Goal: Task Accomplishment & Management: Complete application form

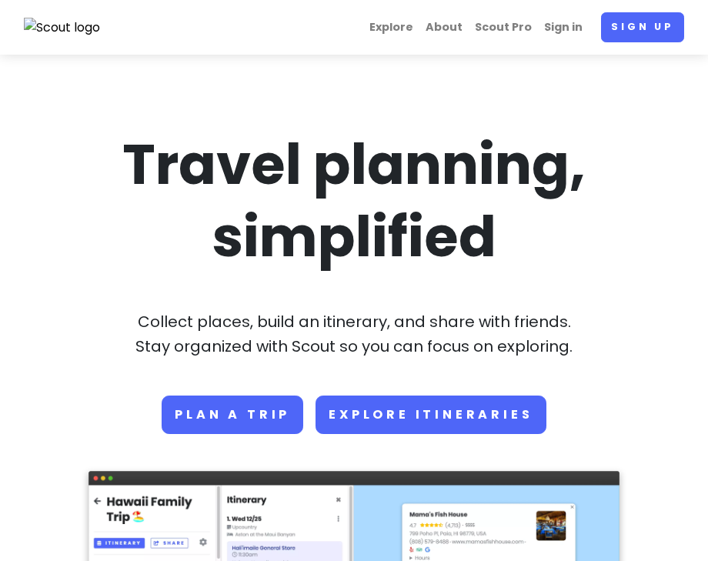
click at [355, 415] on link "Explore Itineraries" at bounding box center [430, 414] width 230 height 38
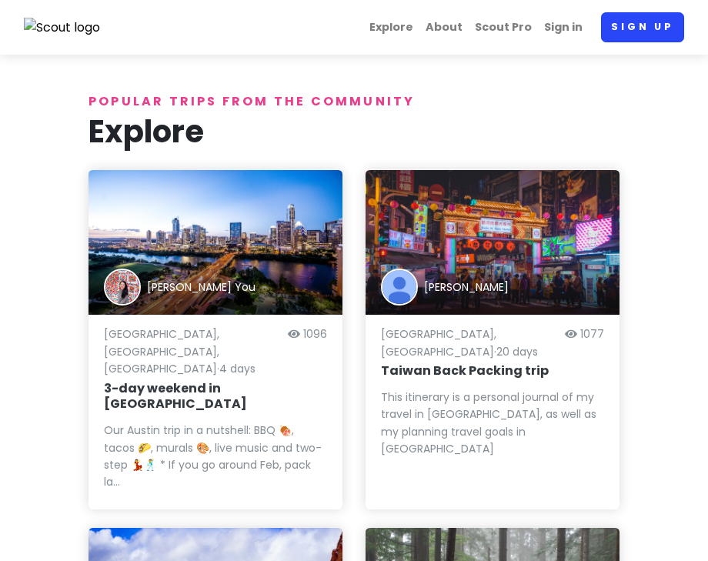
click at [644, 28] on link "Sign up" at bounding box center [642, 27] width 83 height 30
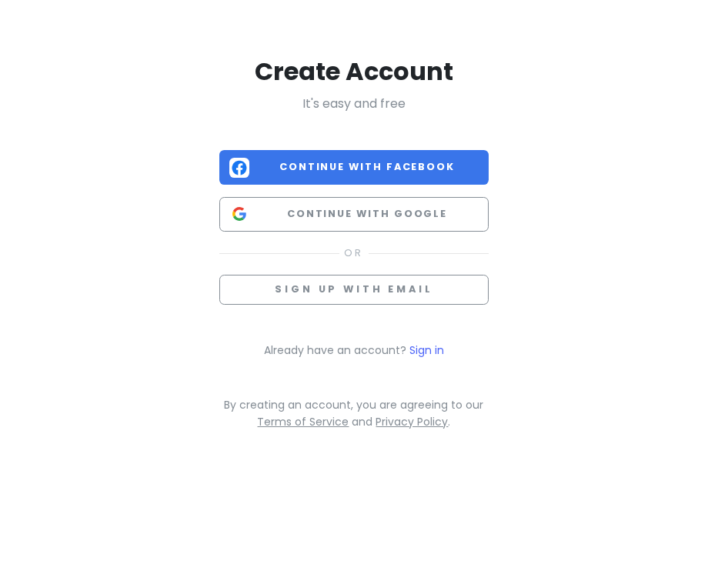
click at [349, 159] on span "Continue with Facebook" at bounding box center [366, 166] width 223 height 15
click at [305, 170] on span "Continue with Facebook" at bounding box center [366, 166] width 223 height 15
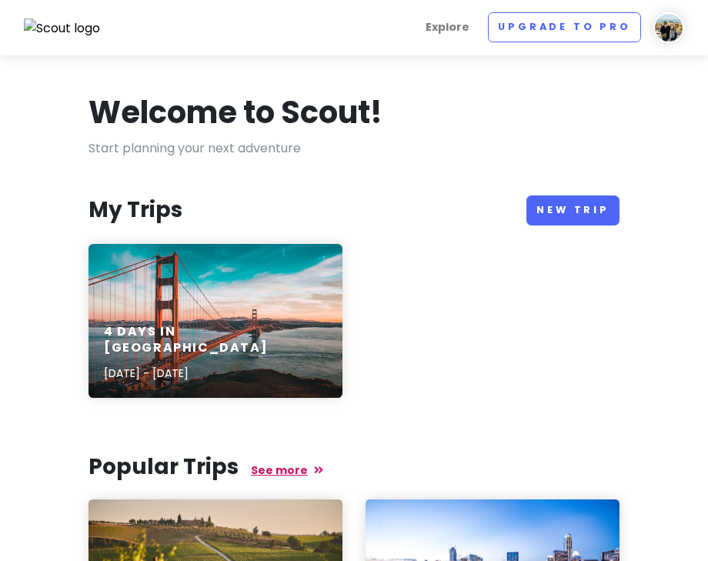
click at [277, 466] on link "See more" at bounding box center [287, 469] width 72 height 15
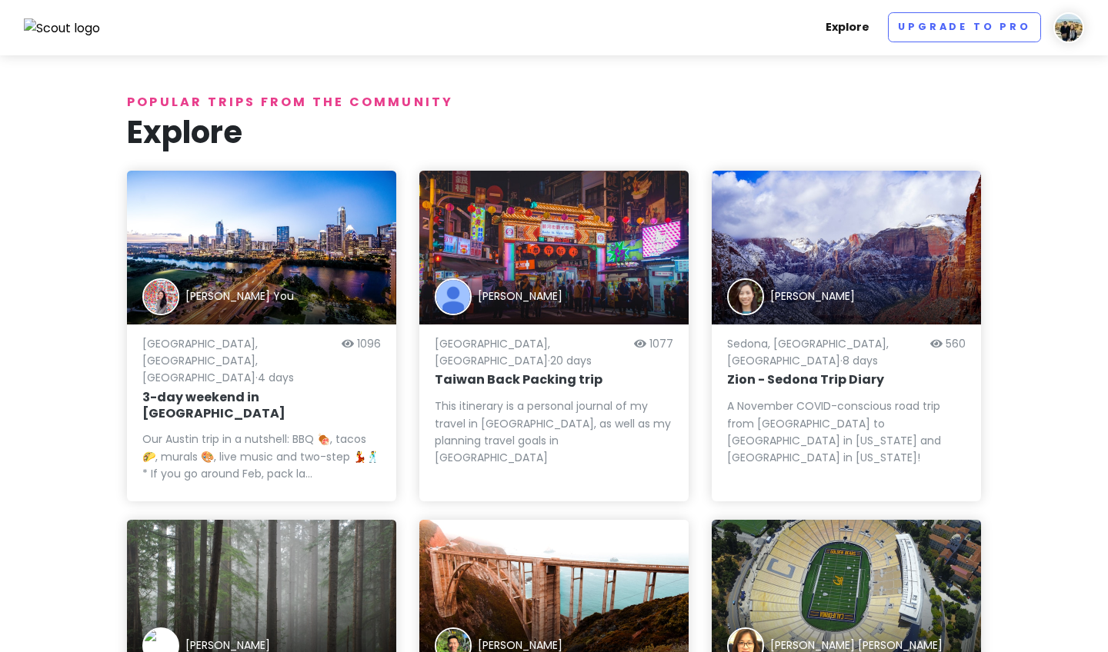
click at [707, 32] on link "Explore" at bounding box center [847, 27] width 56 height 30
click at [354, 112] on h1 "Explore" at bounding box center [554, 132] width 854 height 40
click at [707, 27] on img at bounding box center [1068, 27] width 31 height 31
click at [707, 124] on h1 "Explore" at bounding box center [554, 132] width 854 height 40
click at [78, 26] on img at bounding box center [62, 28] width 77 height 20
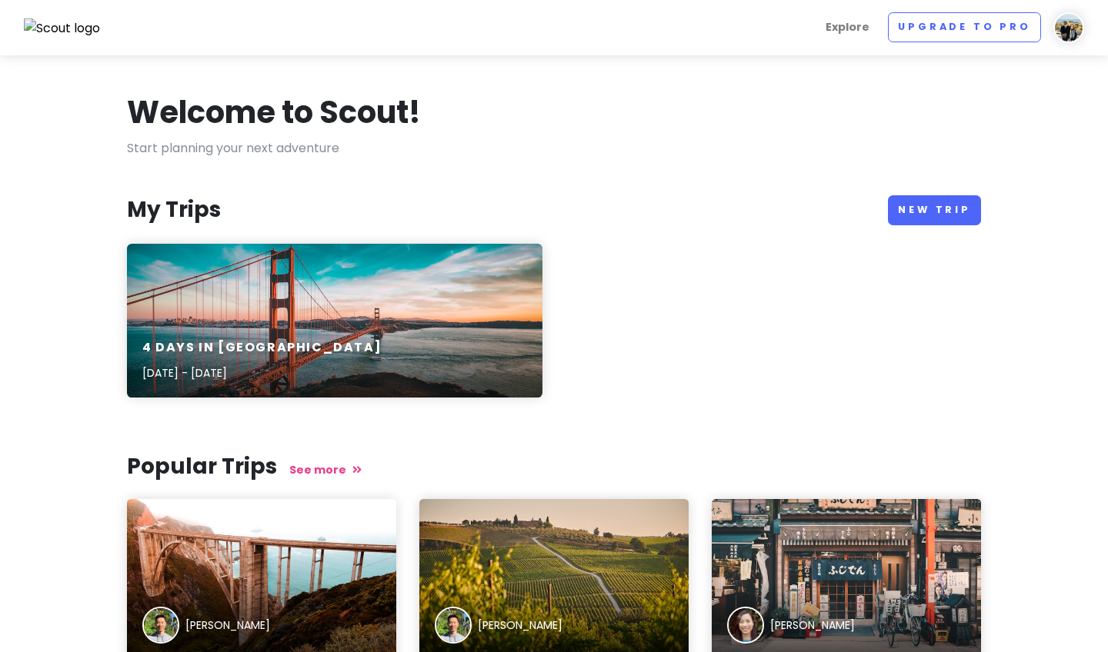
click at [707, 23] on img at bounding box center [1068, 27] width 31 height 31
click at [707, 128] on div "Welcome to Scout!" at bounding box center [554, 115] width 854 height 46
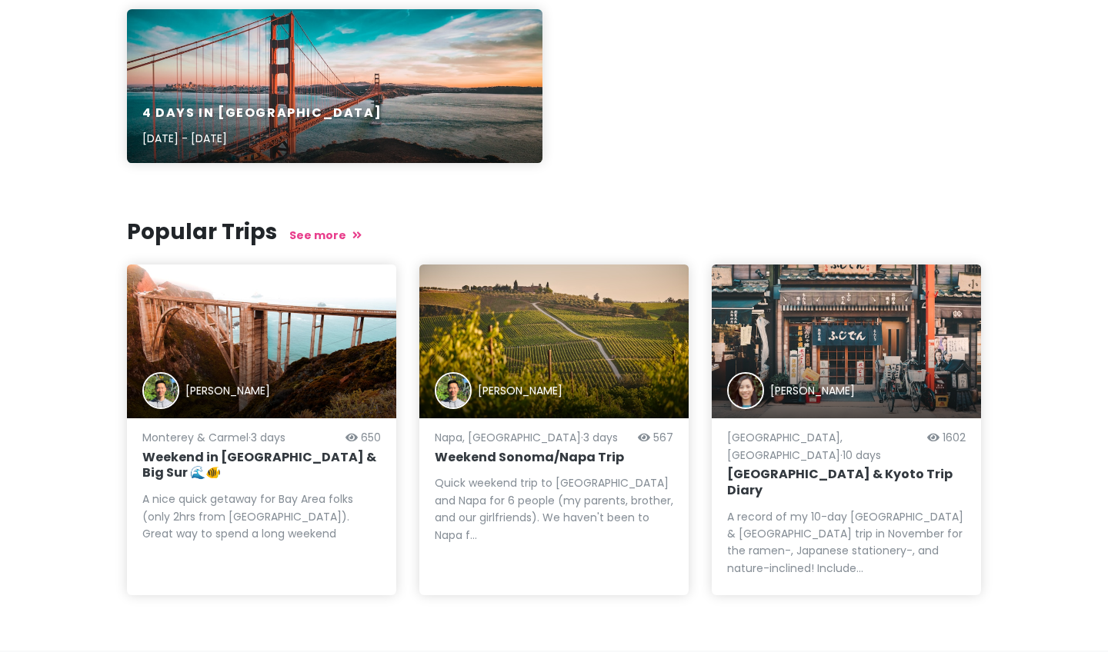
scroll to position [234, 0]
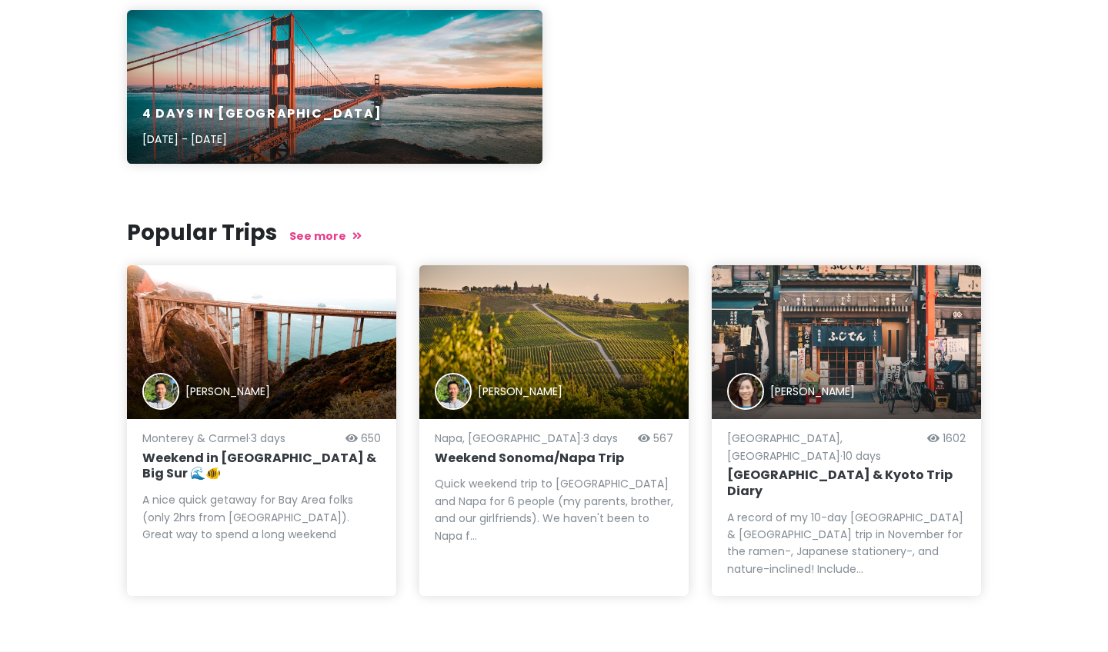
click at [707, 382] on img at bounding box center [745, 391] width 37 height 37
click at [299, 233] on link "See more" at bounding box center [325, 235] width 72 height 15
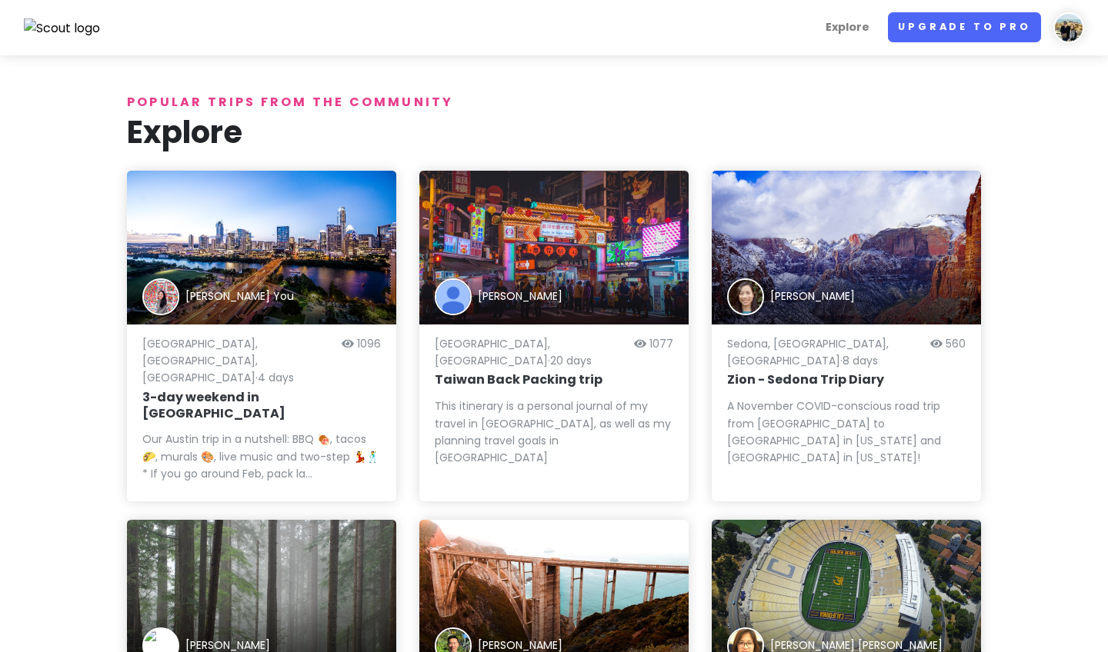
click at [707, 33] on link "Upgrade to Pro" at bounding box center [964, 27] width 153 height 30
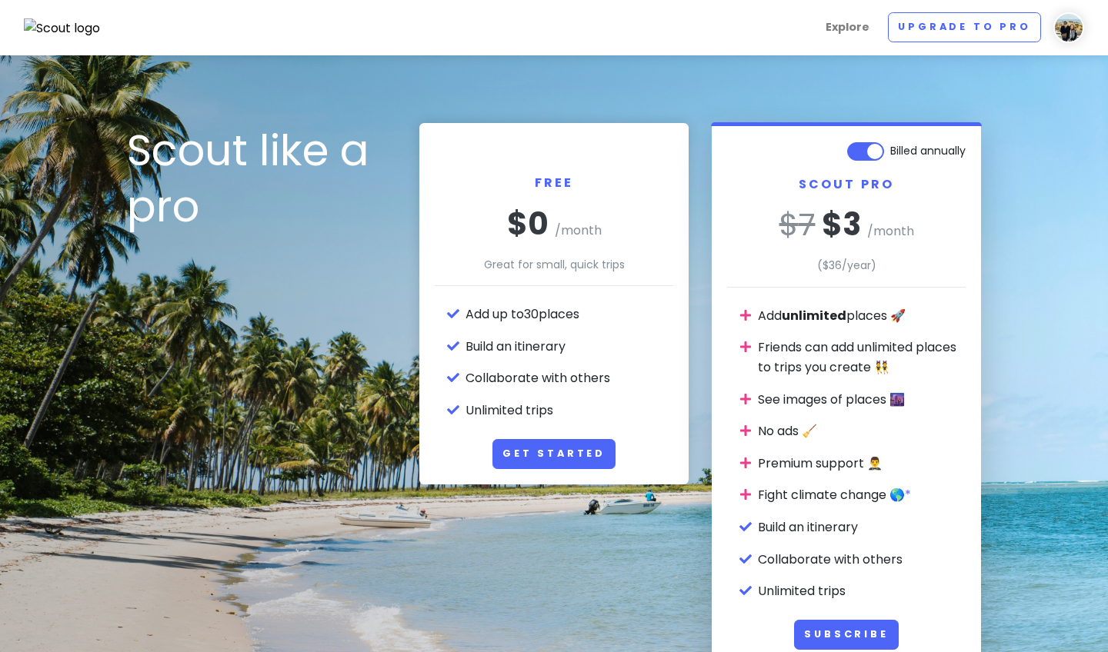
click at [574, 453] on link "Get Started" at bounding box center [553, 454] width 123 height 30
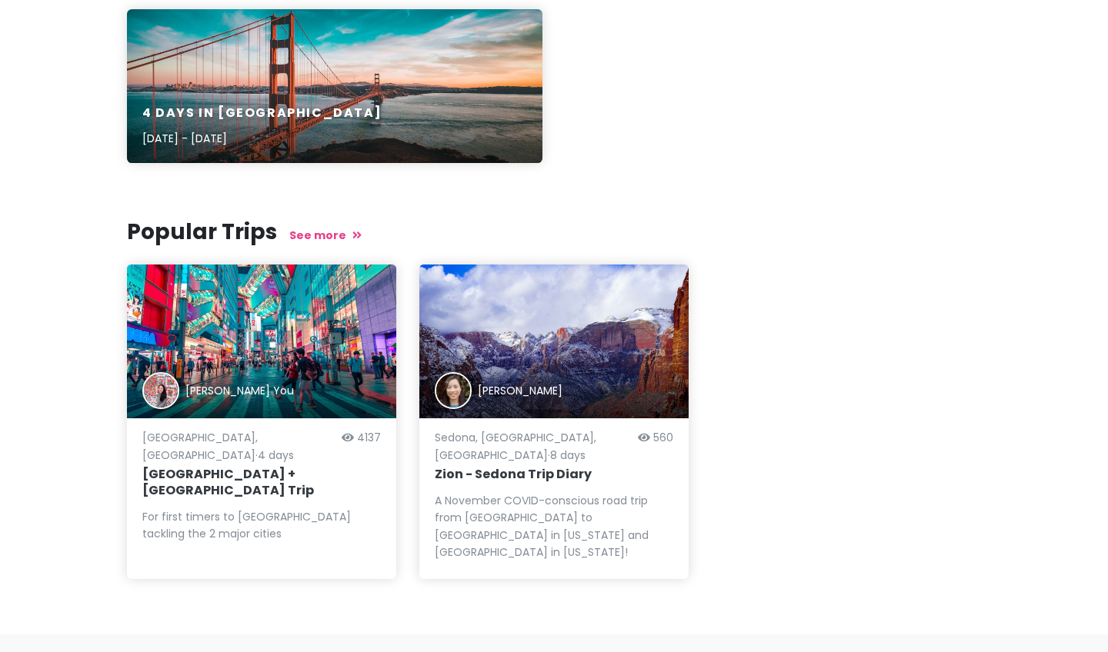
scroll to position [234, 0]
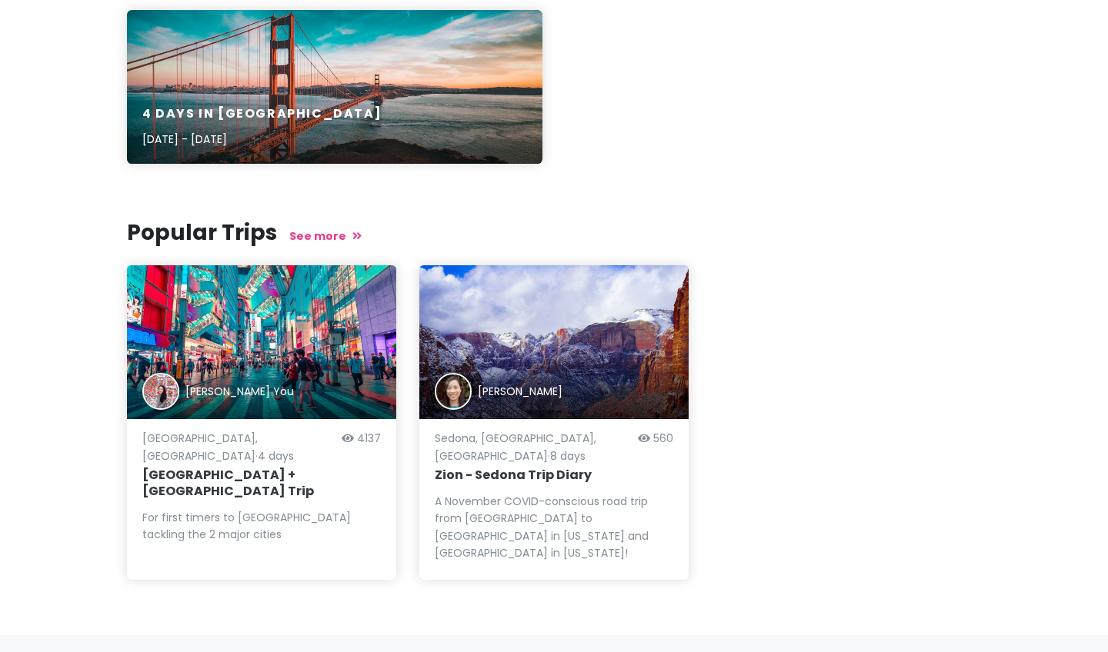
click at [326, 244] on h3 "Popular Trips See more" at bounding box center [554, 233] width 854 height 28
click at [324, 236] on link "See more" at bounding box center [325, 235] width 72 height 15
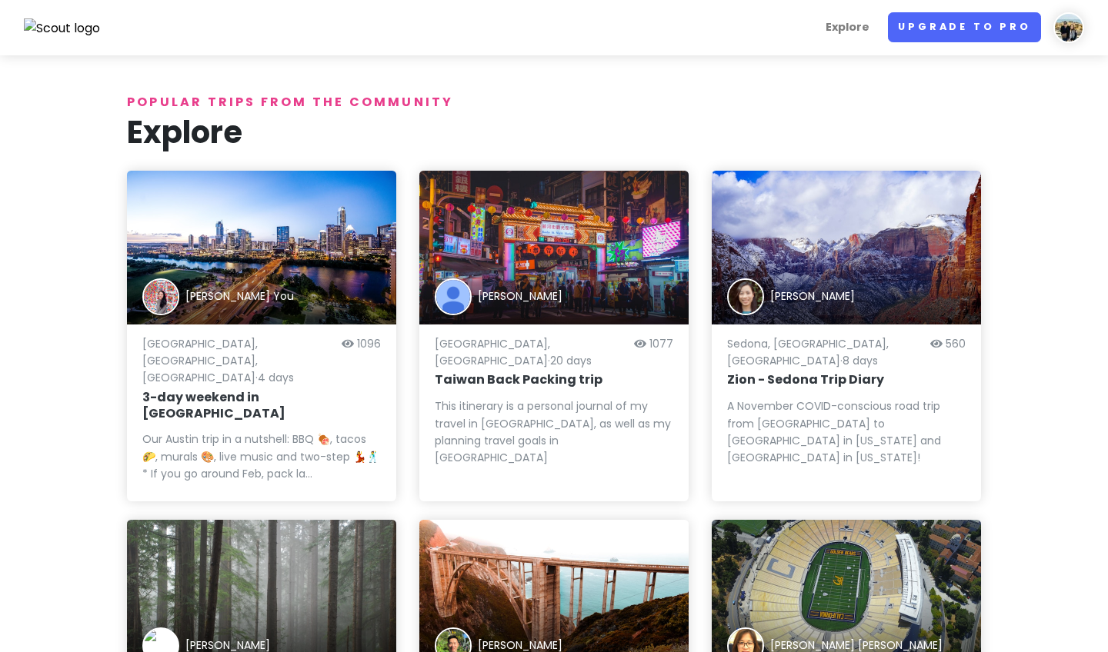
click at [707, 32] on link "Upgrade to Pro" at bounding box center [964, 27] width 153 height 30
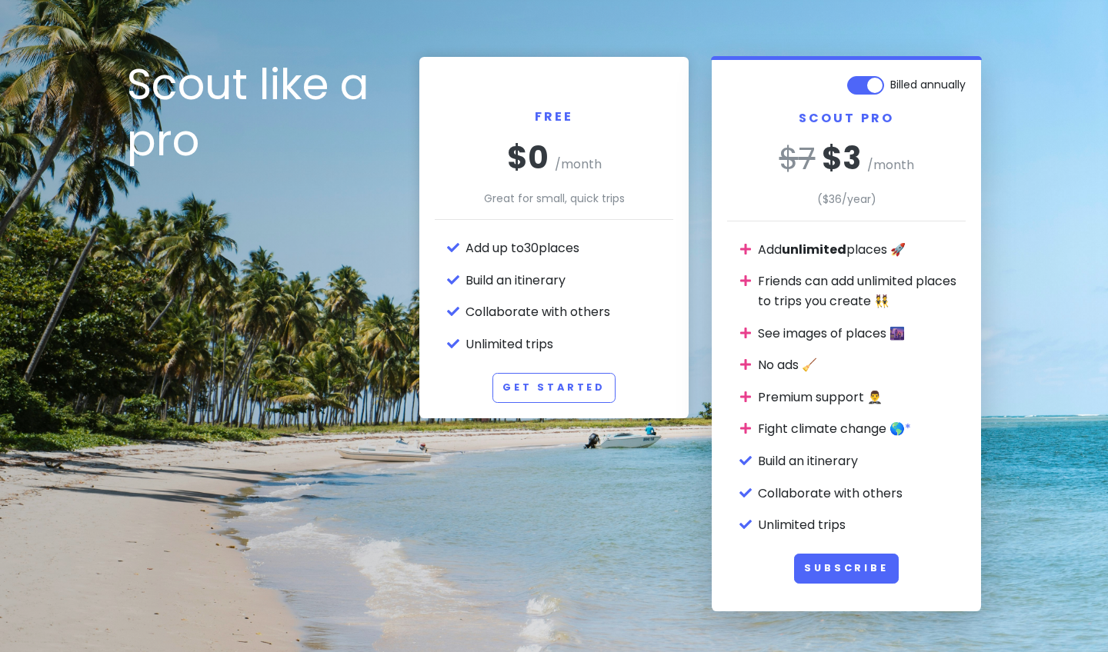
scroll to position [71, 0]
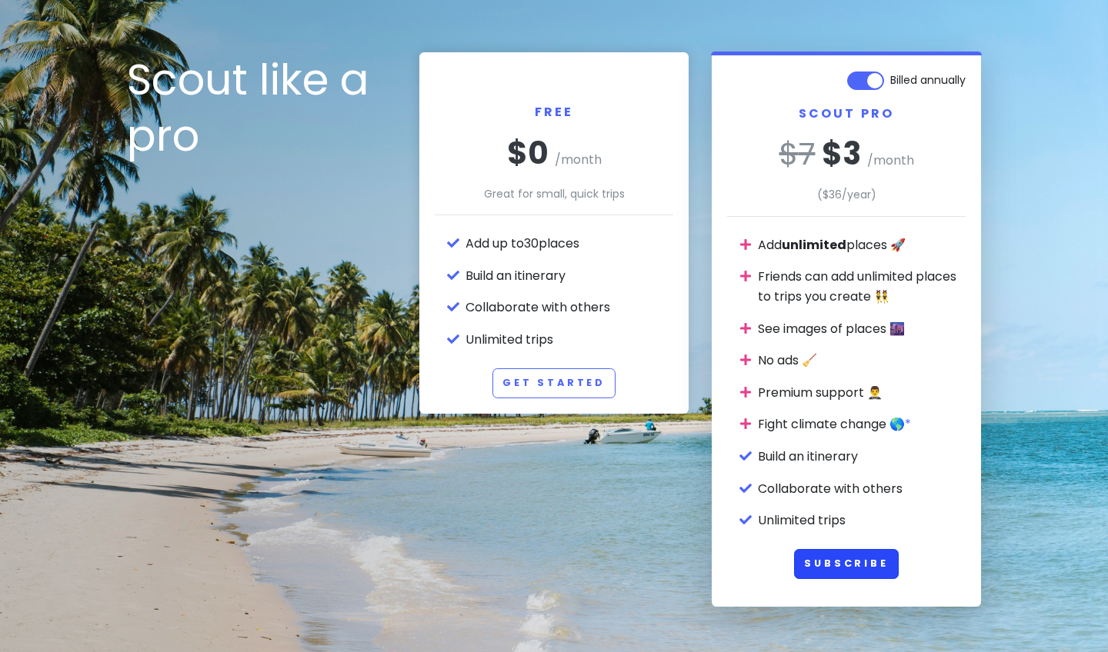
click at [707, 552] on button "Subscribe" at bounding box center [846, 564] width 105 height 30
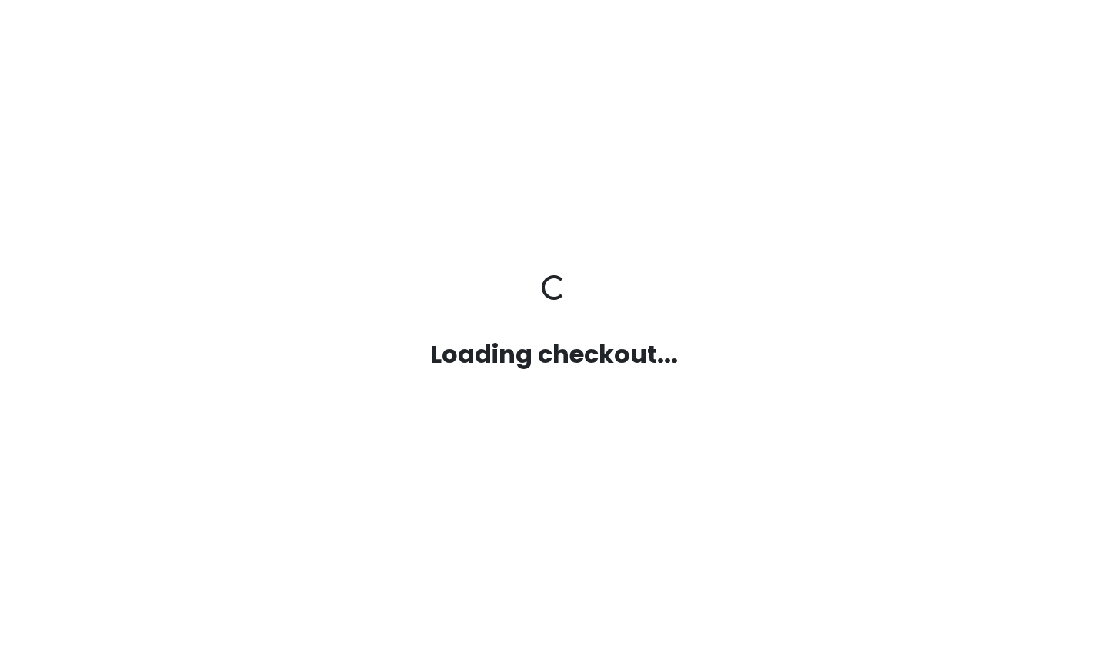
scroll to position [0, 0]
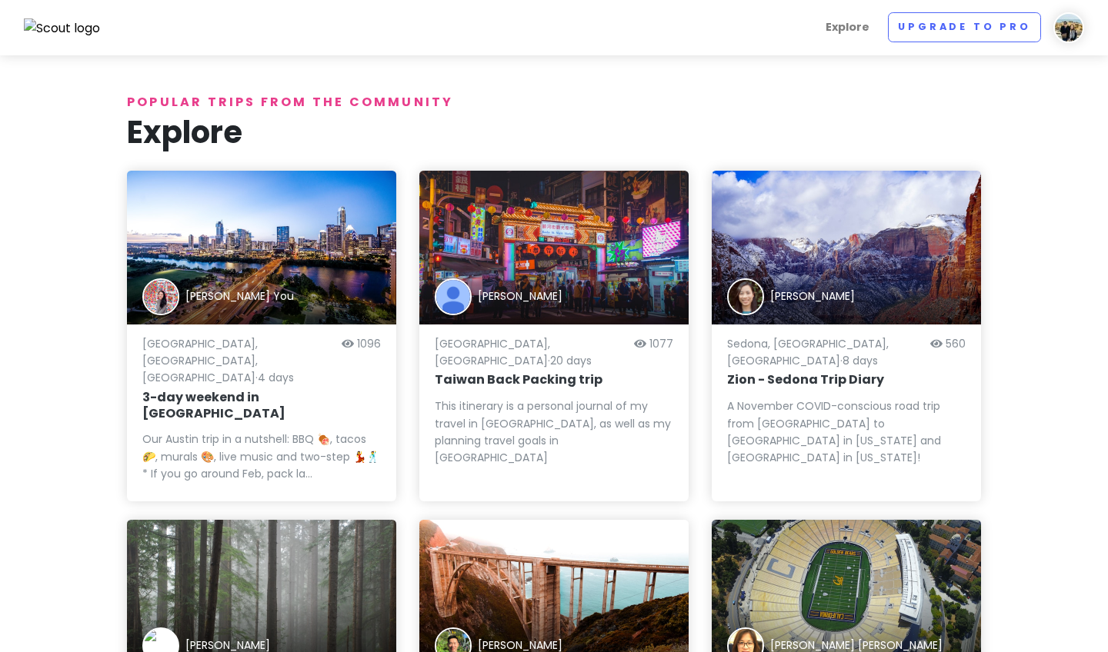
click at [77, 33] on img at bounding box center [62, 28] width 77 height 20
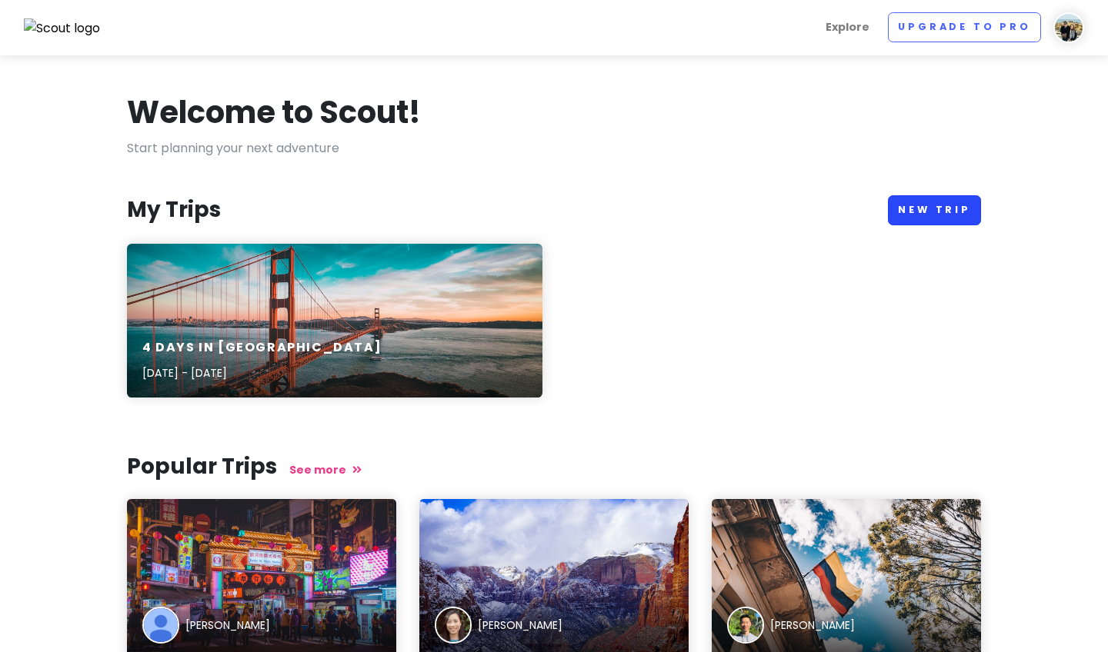
click at [707, 212] on link "New Trip" at bounding box center [934, 210] width 93 height 30
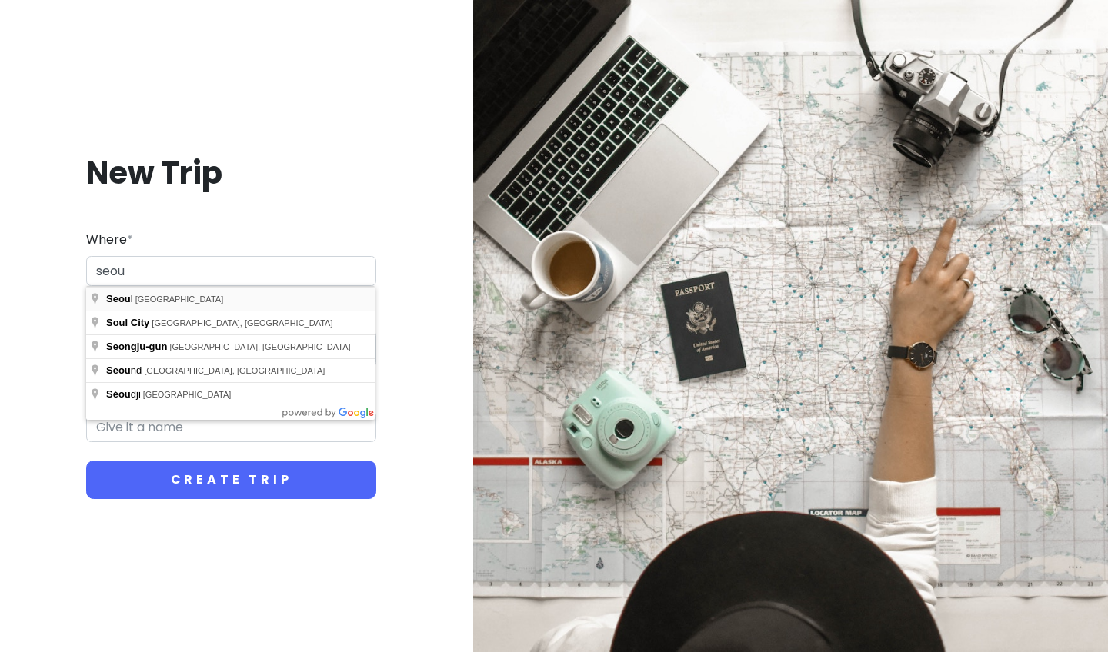
type input "[GEOGRAPHIC_DATA], [GEOGRAPHIC_DATA]"
type input "Seoul Trip"
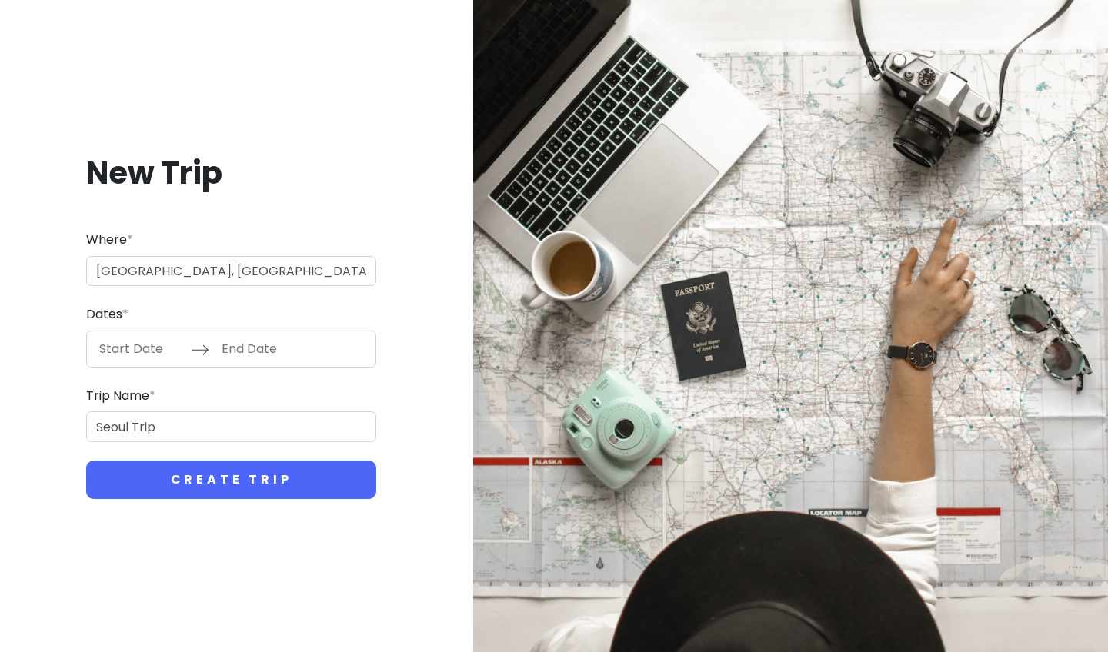
click at [163, 347] on input "Start Date" at bounding box center [141, 349] width 100 height 35
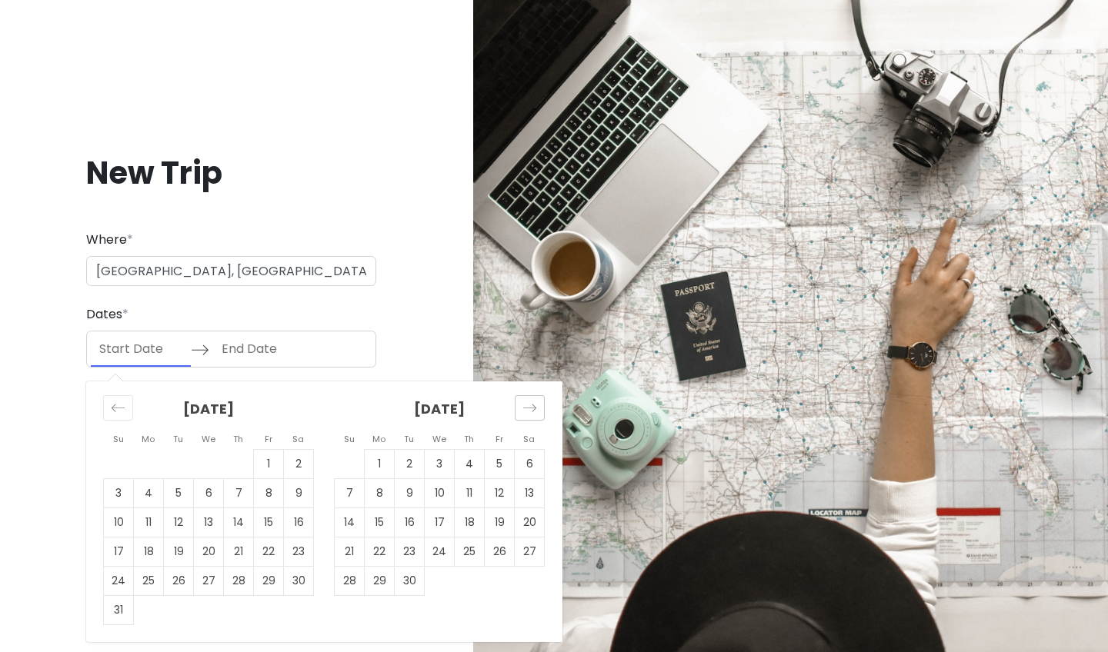
click at [522, 411] on div "Move forward to switch to the next month." at bounding box center [530, 407] width 30 height 25
click at [354, 560] on td "23" at bounding box center [350, 580] width 30 height 29
type input "[DATE]"
click at [282, 341] on input "End Date" at bounding box center [263, 349] width 100 height 35
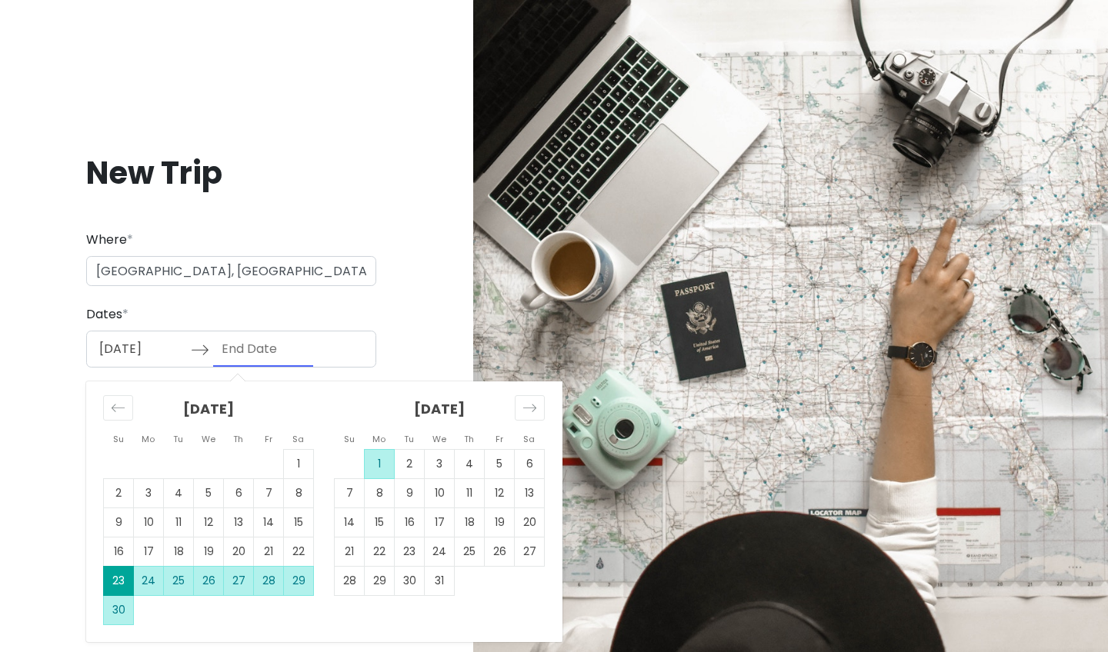
click at [385, 460] on td "1" at bounding box center [380, 463] width 30 height 29
type input "[DATE]"
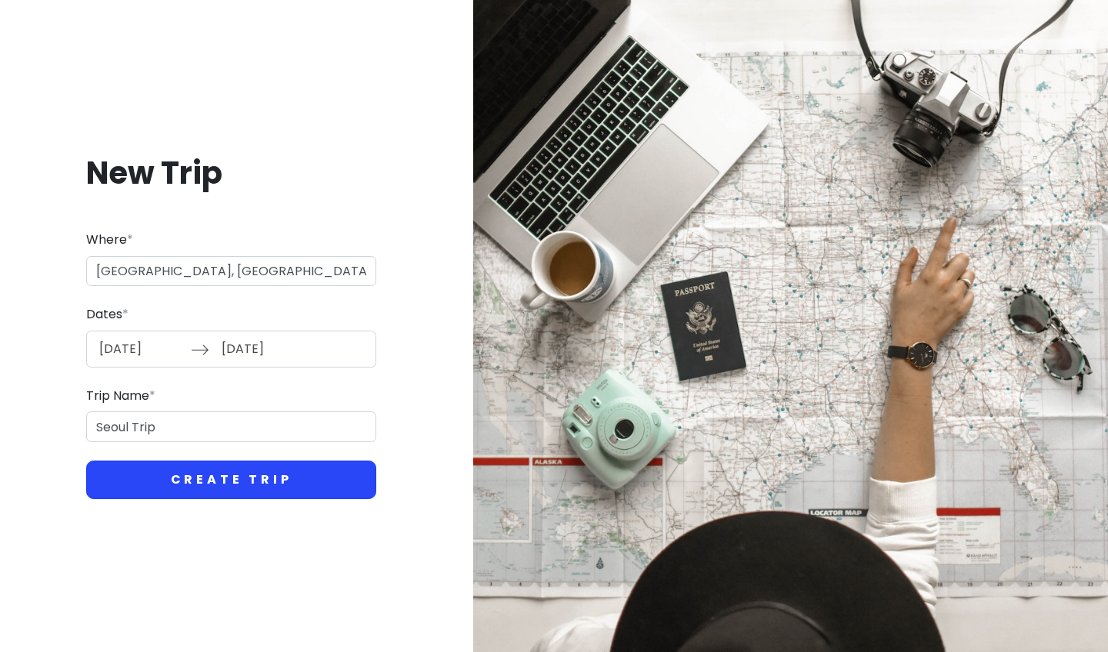
click at [242, 480] on button "Create Trip" at bounding box center [231, 480] width 290 height 38
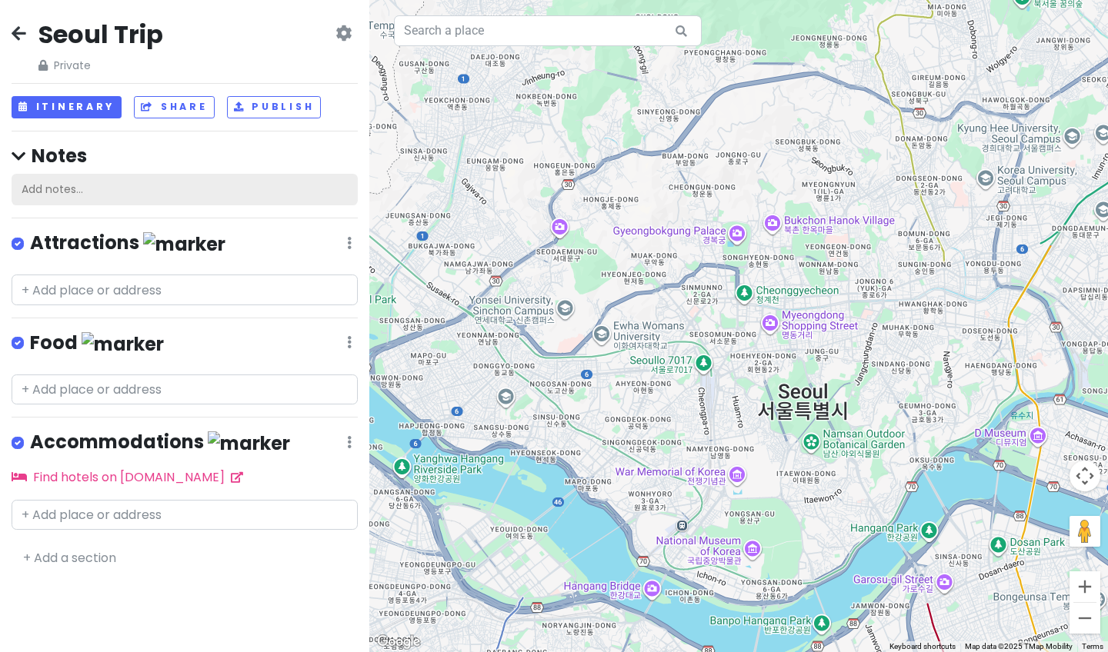
click at [57, 182] on div "Add notes..." at bounding box center [185, 190] width 346 height 32
click at [344, 288] on input "text" at bounding box center [185, 290] width 346 height 31
click at [285, 333] on div "Food Edit Reorder Delete List" at bounding box center [185, 347] width 346 height 32
click at [338, 33] on icon at bounding box center [343, 33] width 16 height 12
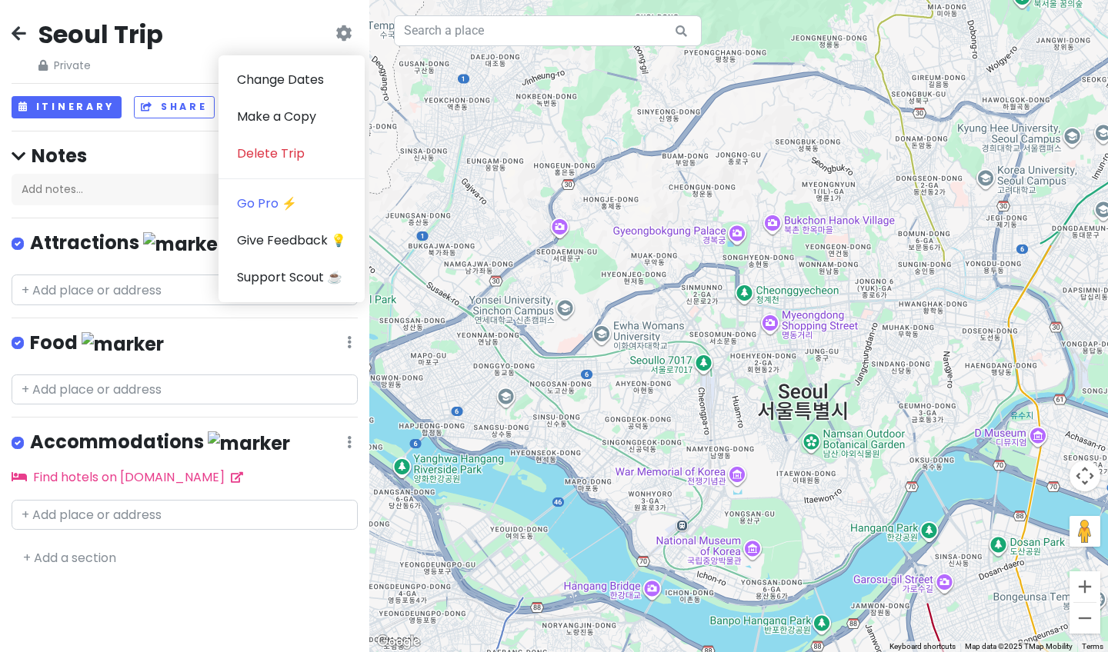
click at [158, 147] on h4 "Notes" at bounding box center [185, 156] width 346 height 24
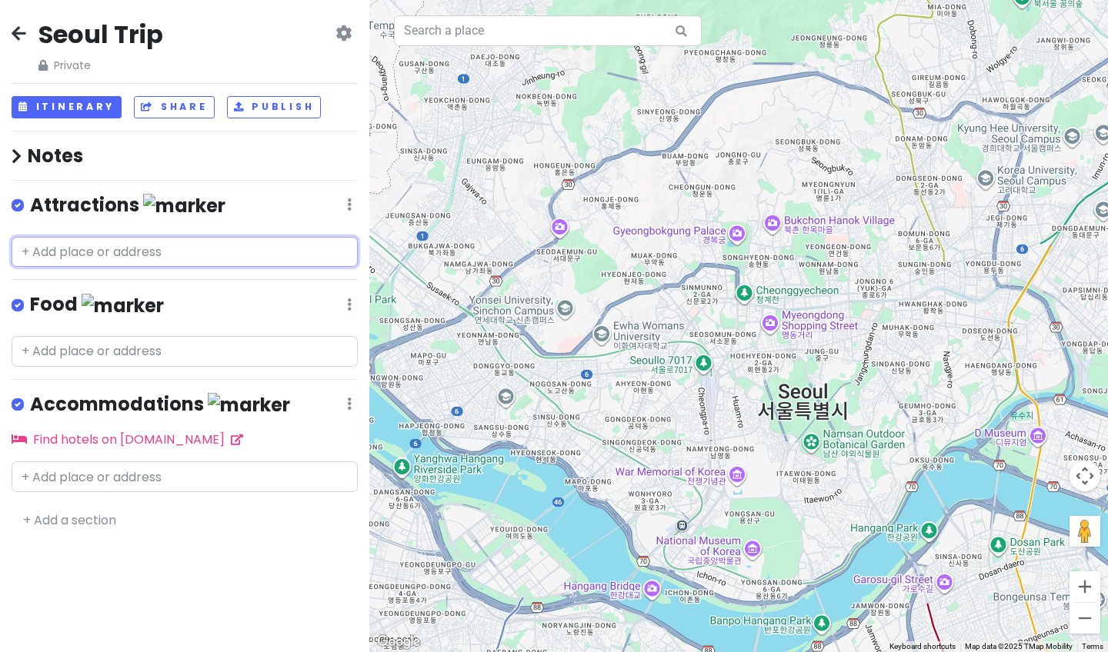
click at [147, 245] on input "text" at bounding box center [185, 252] width 346 height 31
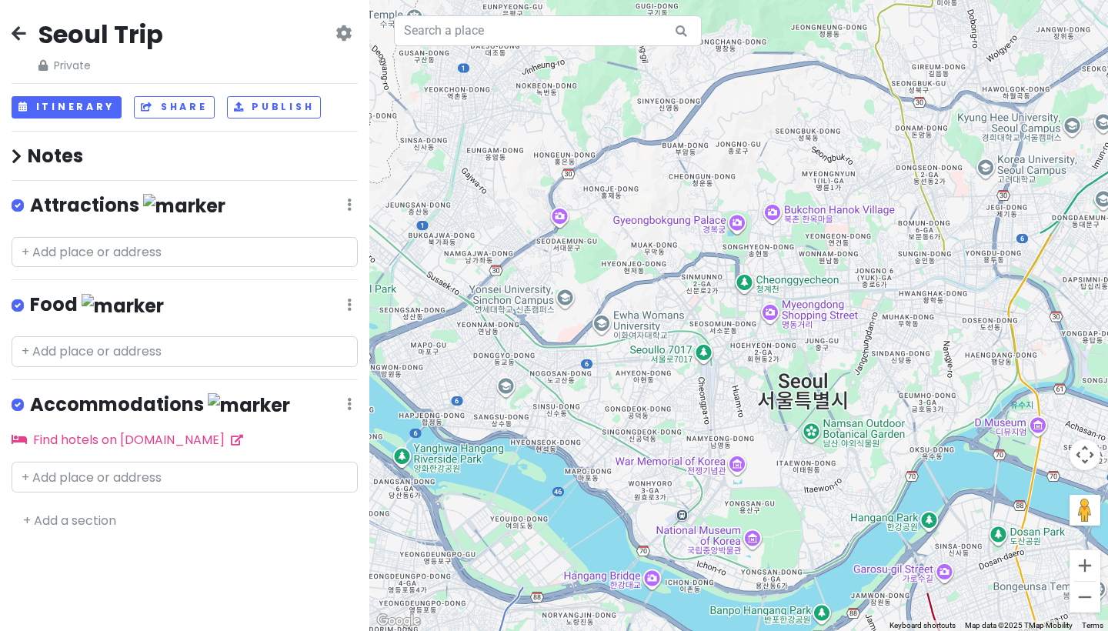
click at [352, 202] on div "Attractions Edit Reorder Delete List" at bounding box center [185, 209] width 346 height 32
click at [347, 27] on icon at bounding box center [343, 33] width 16 height 12
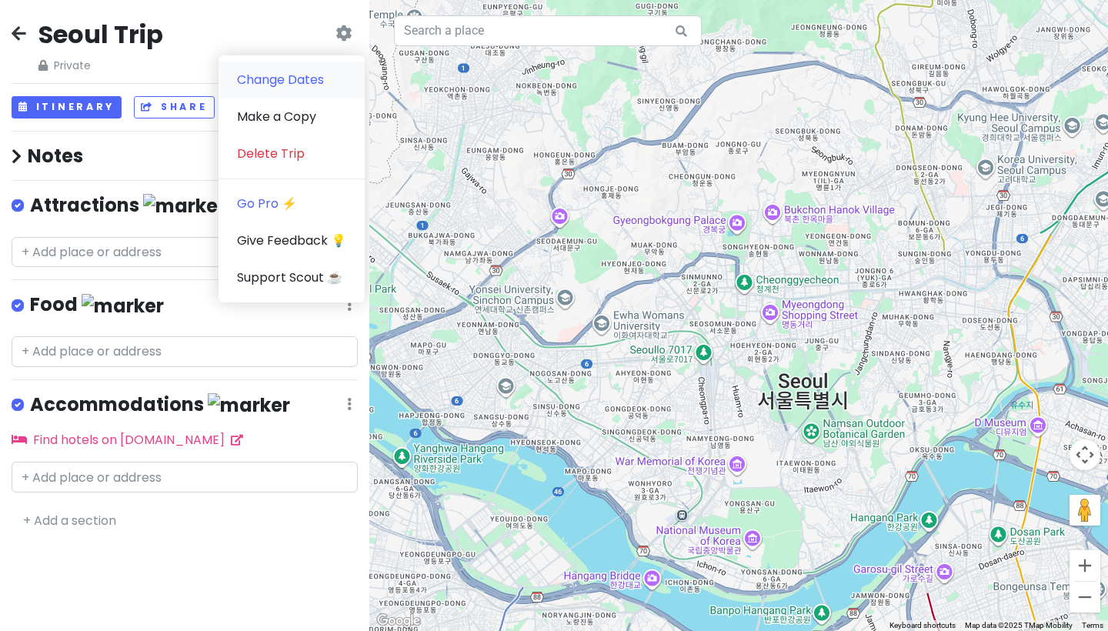
click at [250, 78] on link "Change Dates" at bounding box center [291, 80] width 146 height 37
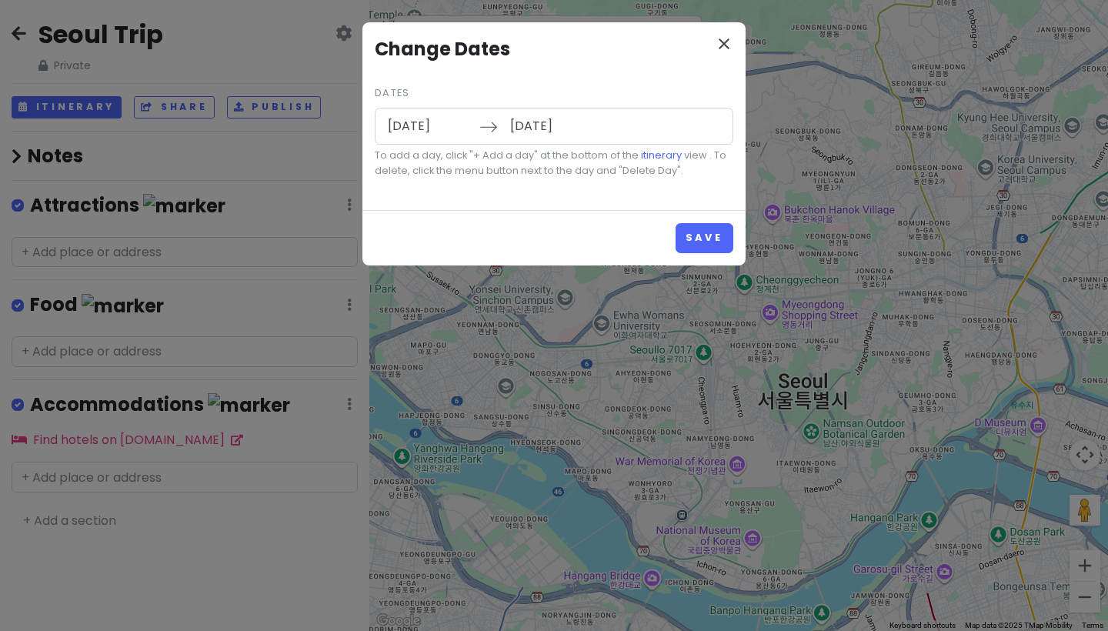
click at [707, 47] on icon "close" at bounding box center [724, 44] width 18 height 18
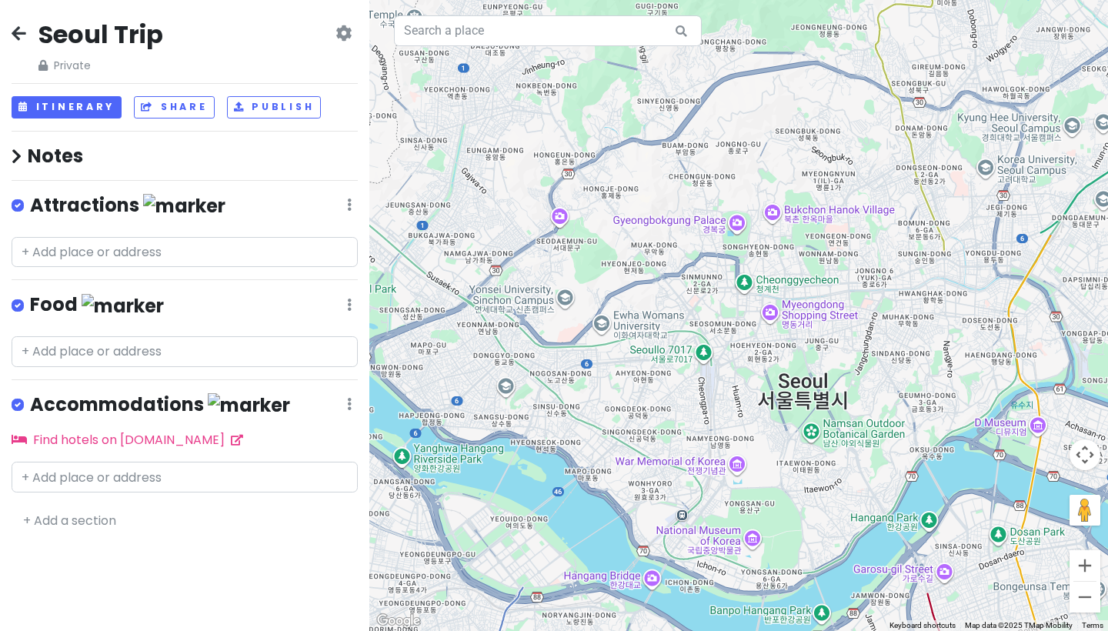
click at [10, 32] on div "Seoul Trip Private Change Dates Make a Copy Delete Trip Go Pro ⚡️ Give Feedback…" at bounding box center [184, 315] width 369 height 631
click at [17, 34] on icon at bounding box center [19, 33] width 15 height 12
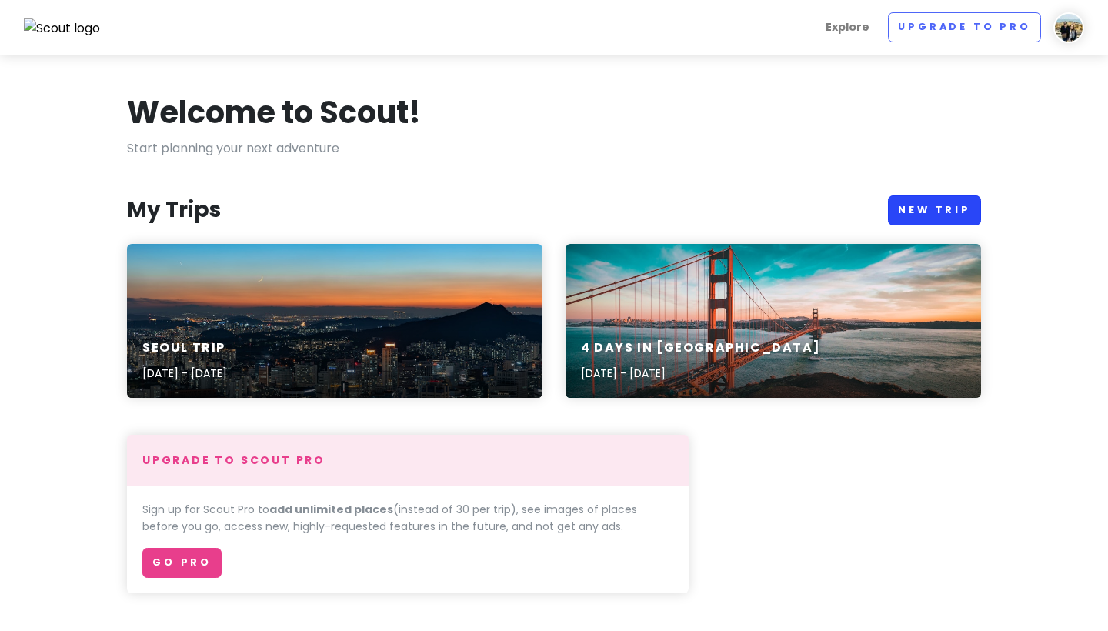
click at [707, 198] on link "New Trip" at bounding box center [934, 210] width 93 height 30
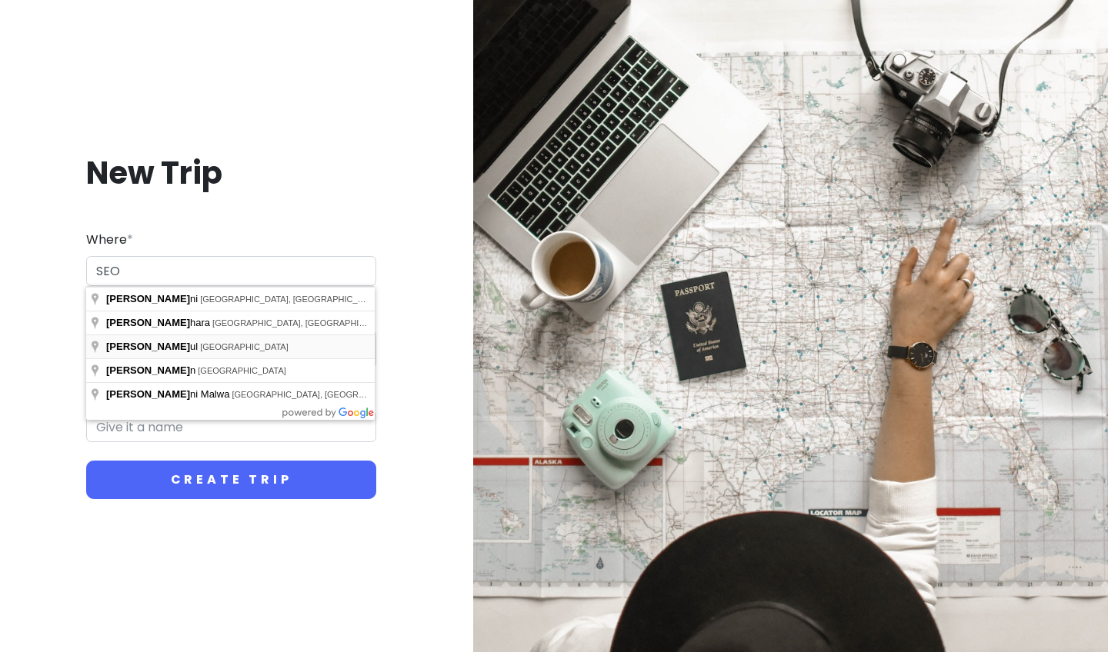
type input "[GEOGRAPHIC_DATA], [GEOGRAPHIC_DATA]"
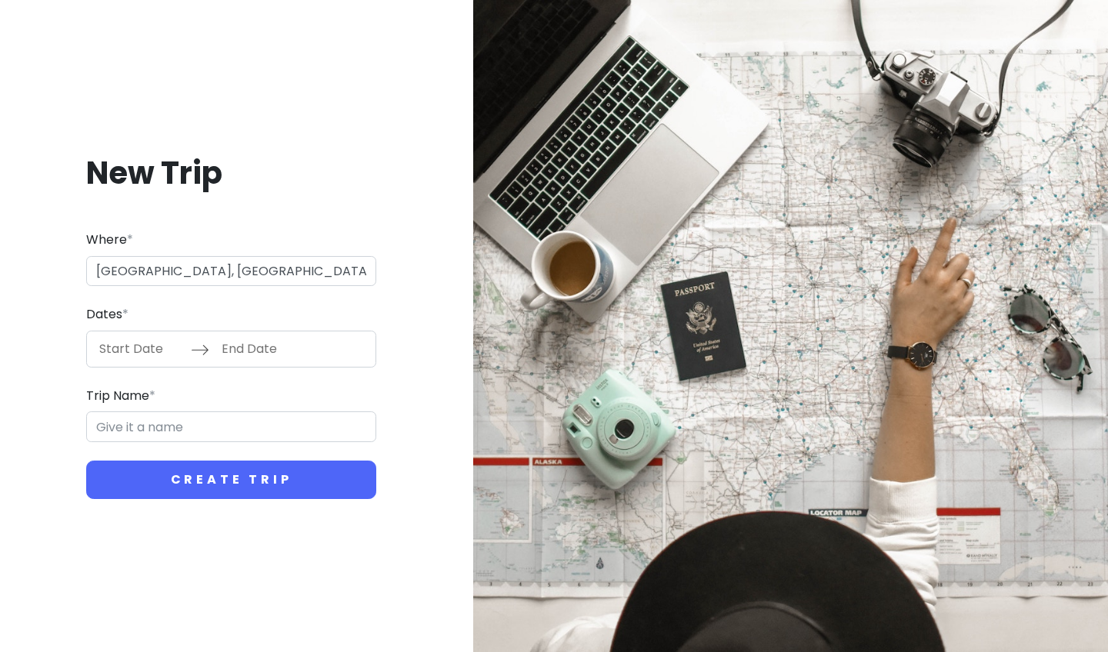
type input "Seoul Trip"
click at [159, 345] on input "Start Date" at bounding box center [141, 349] width 100 height 35
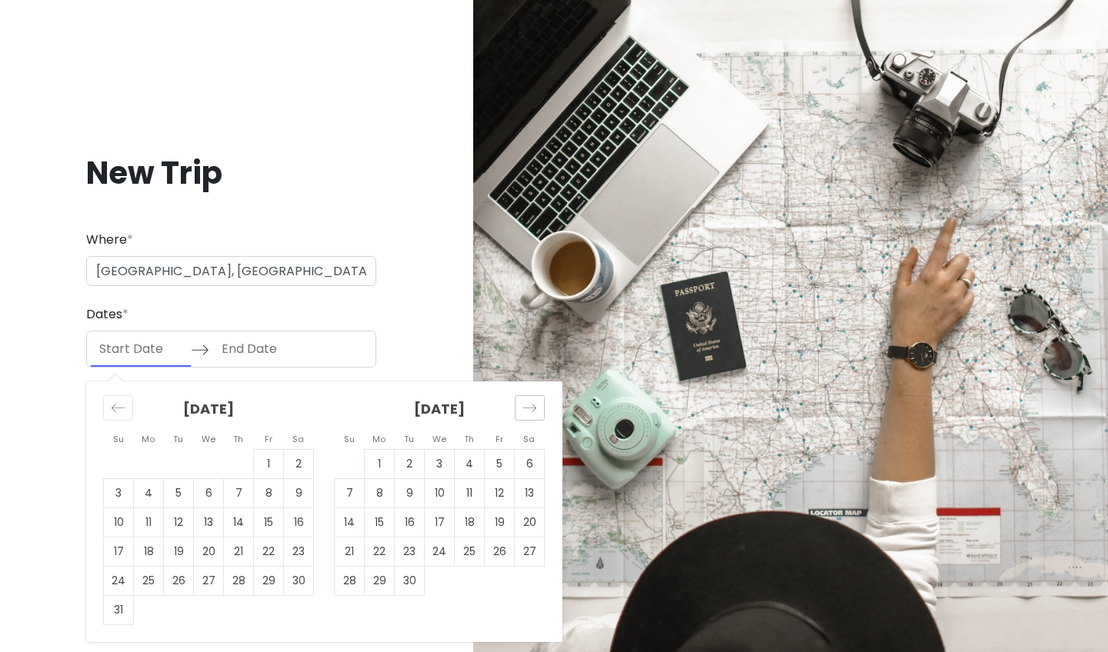
click at [534, 405] on icon "Move forward to switch to the next month." at bounding box center [529, 408] width 15 height 15
click at [359, 560] on td "23" at bounding box center [350, 580] width 30 height 29
type input "[DATE]"
click at [531, 404] on icon "Move forward to switch to the next month." at bounding box center [529, 408] width 15 height 15
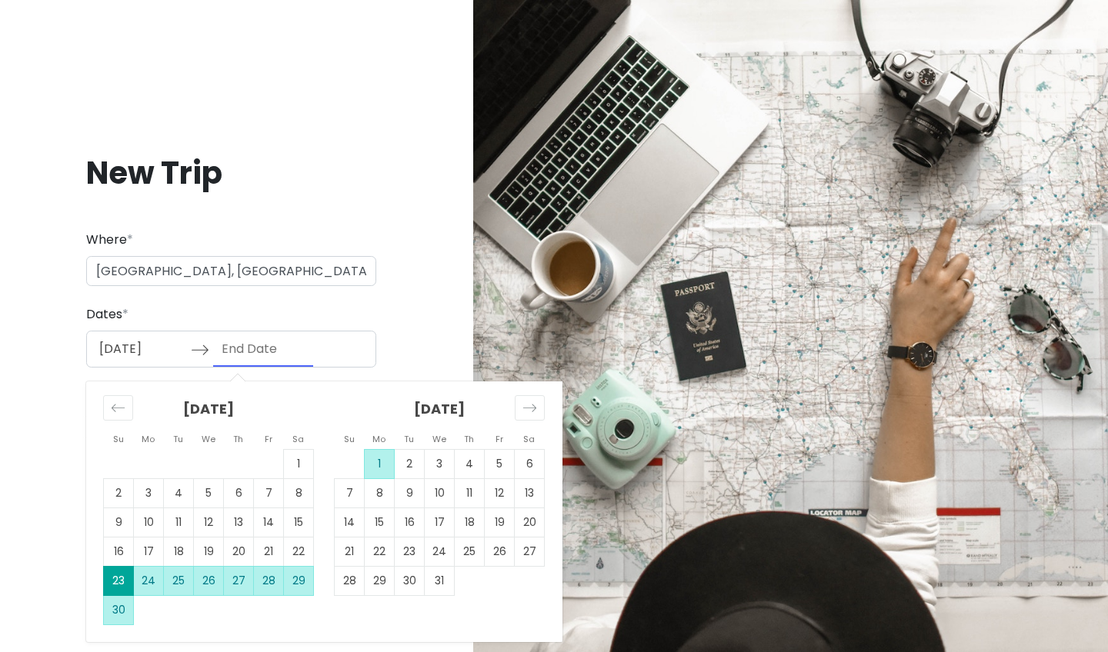
click at [370, 462] on td "1" at bounding box center [380, 463] width 30 height 29
type input "[DATE]"
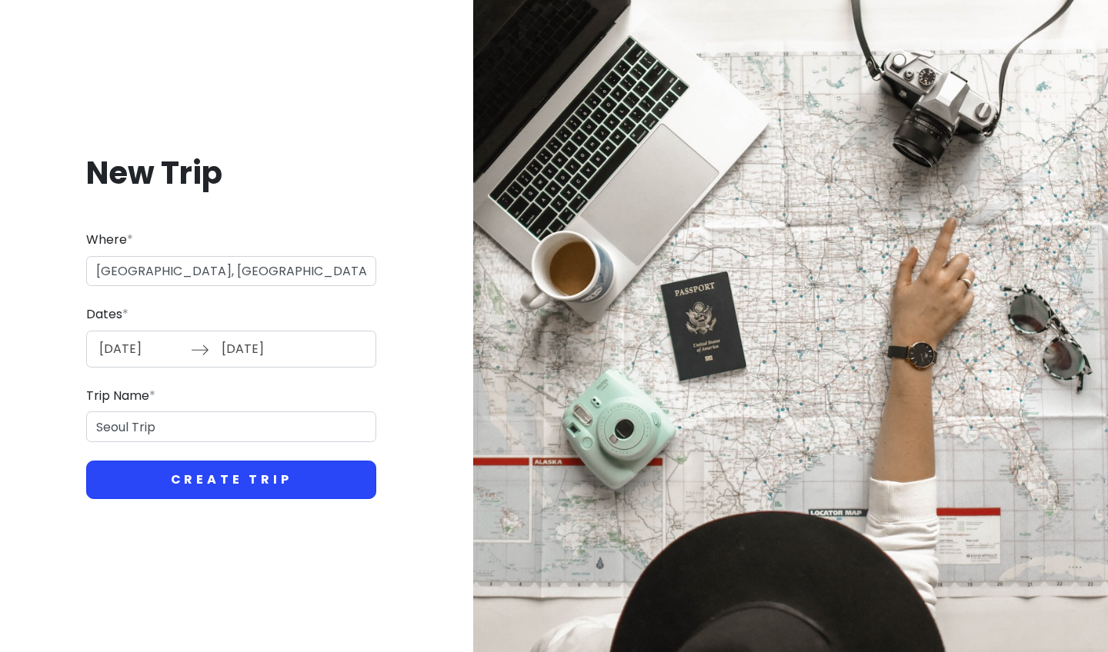
click at [172, 474] on button "Create Trip" at bounding box center [231, 480] width 290 height 38
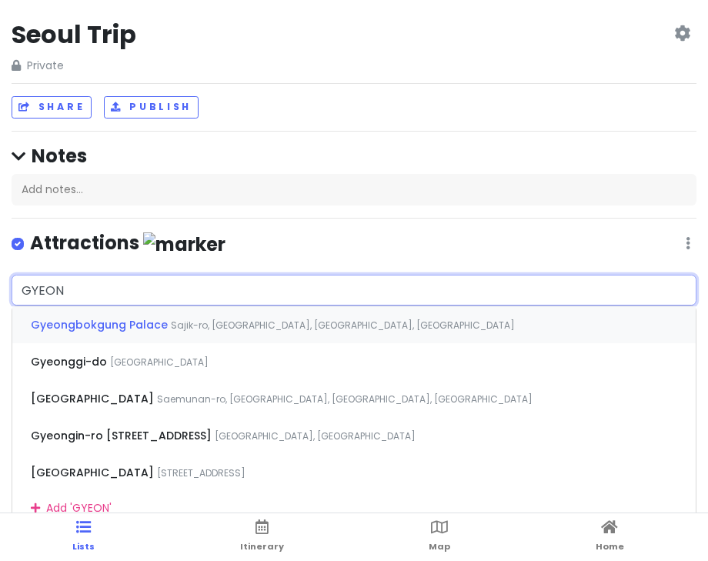
type input "GYEO"
click at [171, 320] on span "Sajik-ro, [GEOGRAPHIC_DATA], [GEOGRAPHIC_DATA], [GEOGRAPHIC_DATA]" at bounding box center [343, 325] width 344 height 13
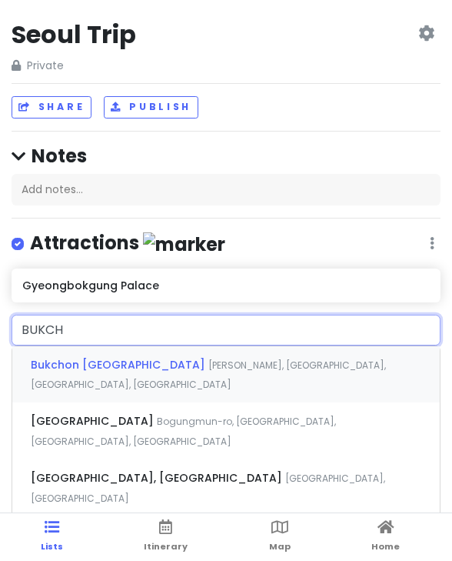
type input "BUKCHO"
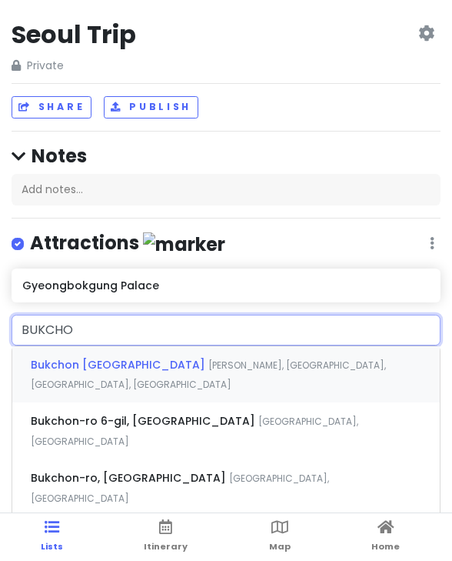
click at [98, 357] on span "Bukchon [GEOGRAPHIC_DATA]" at bounding box center [120, 364] width 178 height 15
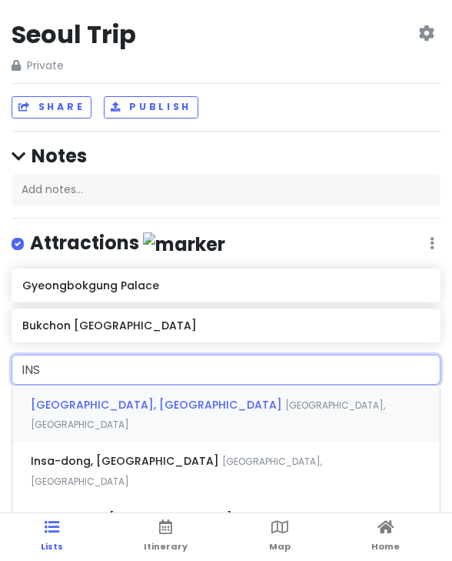
type input "INSA"
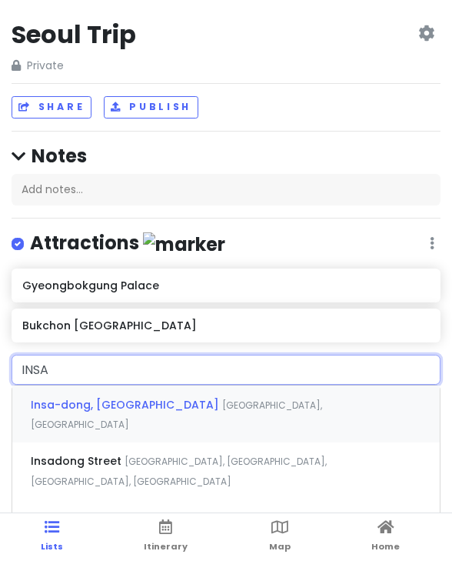
click at [115, 402] on span "Insa-dong, [GEOGRAPHIC_DATA]" at bounding box center [127, 404] width 192 height 15
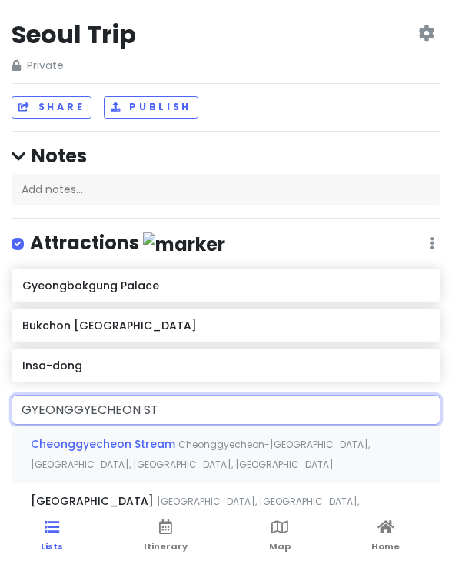
type input "GYEONGGYECHEON STE"
click at [135, 454] on div "Cheonggyecheon Stream Cheonggyecheon-[GEOGRAPHIC_DATA], [GEOGRAPHIC_DATA], [GEO…" at bounding box center [226, 453] width 428 height 57
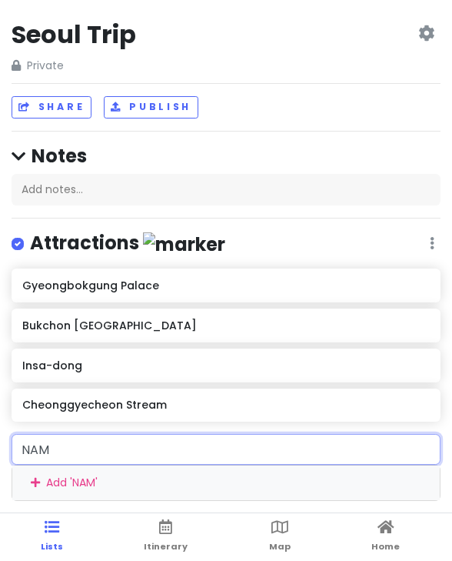
type input "NAMI"
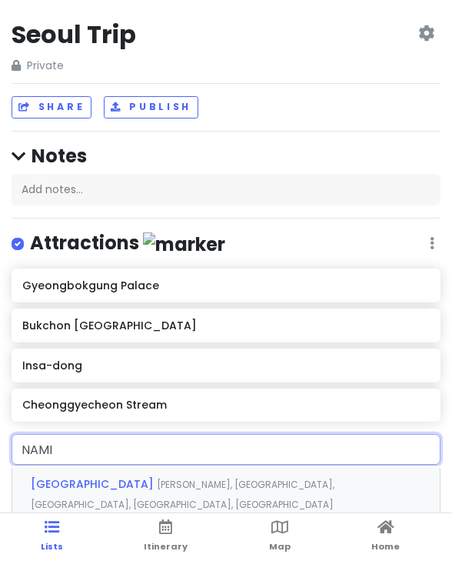
click at [97, 480] on span "[GEOGRAPHIC_DATA]" at bounding box center [94, 483] width 126 height 15
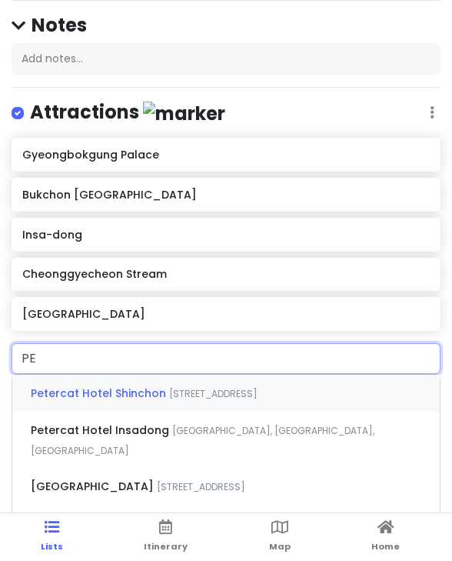
scroll to position [165, 0]
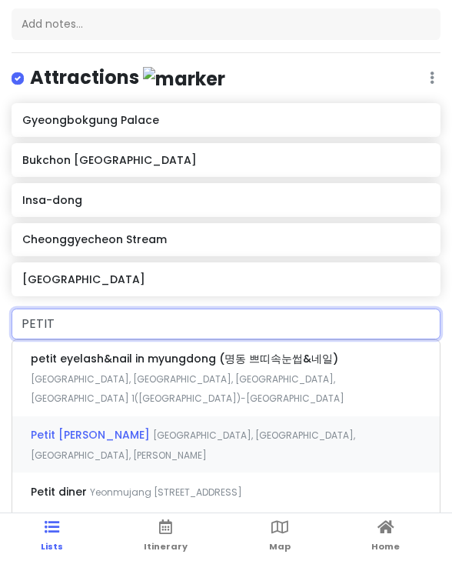
type input "PETITE"
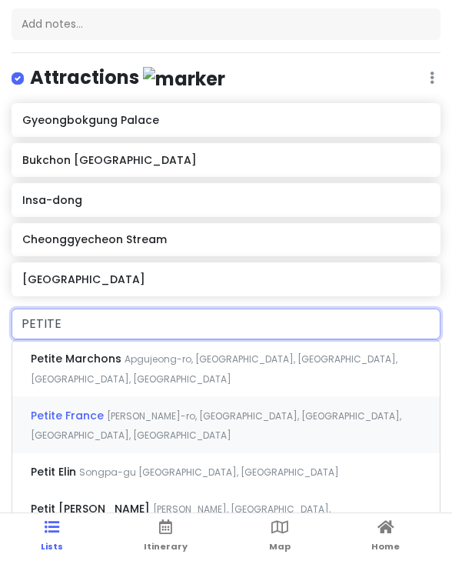
click at [95, 366] on span "Petite France" at bounding box center [78, 358] width 94 height 15
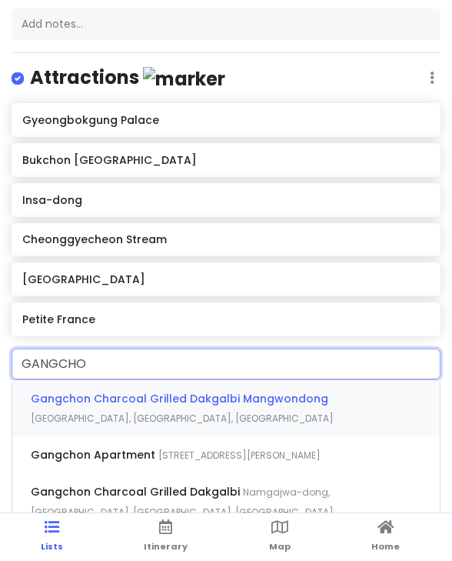
type input "GANGCHON"
click at [95, 414] on div "Gangchon Charcoal Grilled Dakgalbi Mangwondong [GEOGRAPHIC_DATA], [GEOGRAPHIC_D…" at bounding box center [226, 408] width 428 height 57
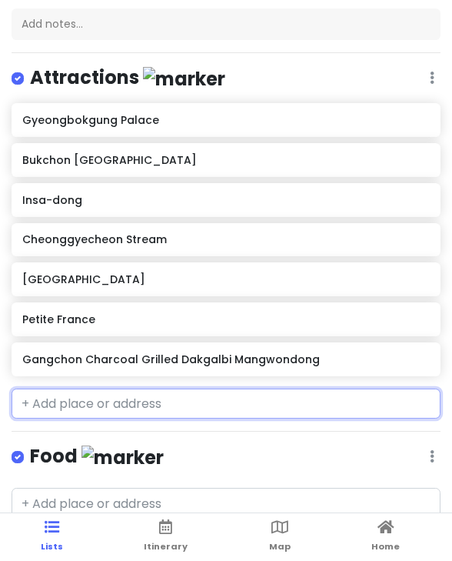
click at [134, 364] on div "Gangchon Charcoal Grilled Dakgalbi Mangwondong" at bounding box center [225, 360] width 407 height 22
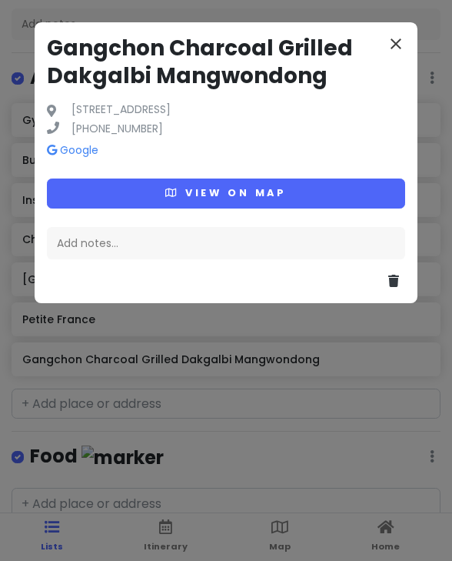
click at [405, 35] on icon "close" at bounding box center [396, 44] width 18 height 18
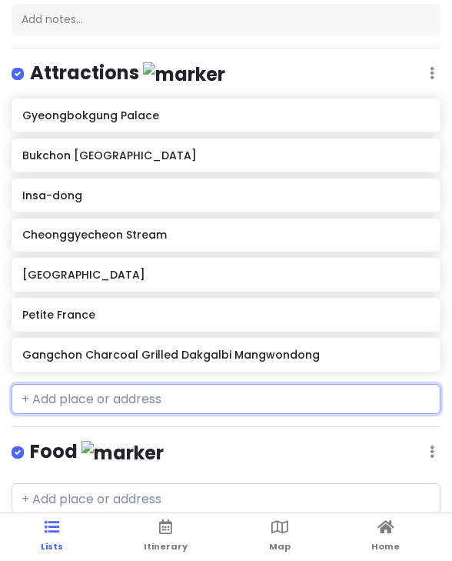
scroll to position [5, 0]
click at [292, 352] on h6 "Gangchon Charcoal Grilled Dakgalbi Mangwondong" at bounding box center [225, 355] width 407 height 14
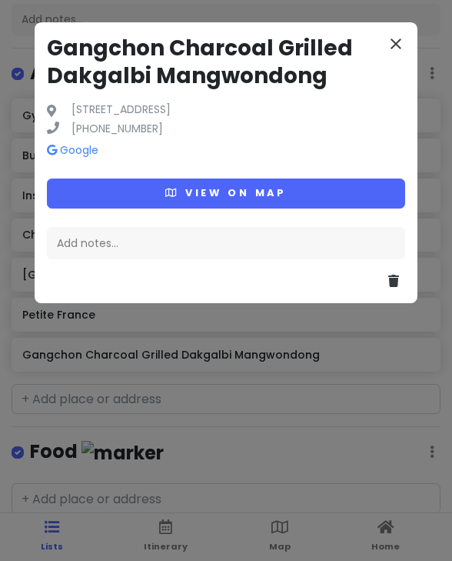
click at [389, 42] on icon "close" at bounding box center [396, 44] width 18 height 18
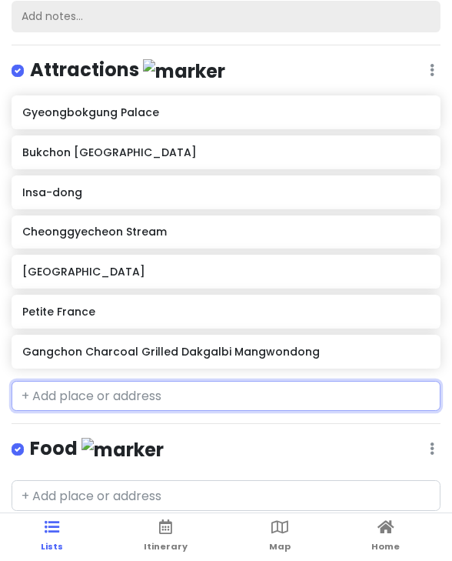
scroll to position [8, 0]
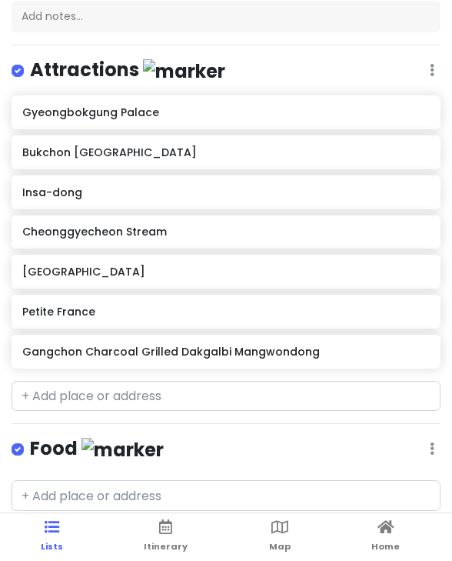
click at [155, 370] on div "[GEOGRAPHIC_DATA] Bukchon [GEOGRAPHIC_DATA] [GEOGRAPHIC_DATA] [GEOGRAPHIC_DATA]…" at bounding box center [226, 234] width 452 height 279
click at [156, 352] on h6 "Gangchon Charcoal Grilled Dakgalbi Mangwondong" at bounding box center [225, 352] width 407 height 14
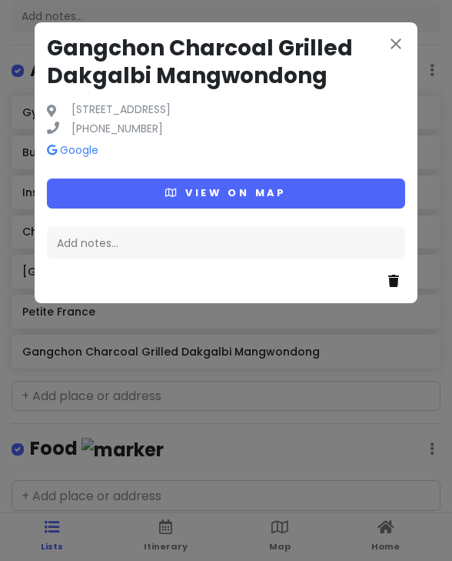
click at [392, 276] on icon at bounding box center [394, 281] width 11 height 12
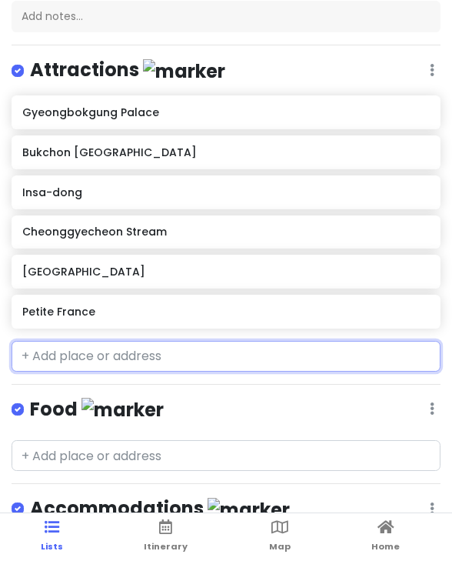
click at [114, 355] on input "text" at bounding box center [226, 356] width 429 height 31
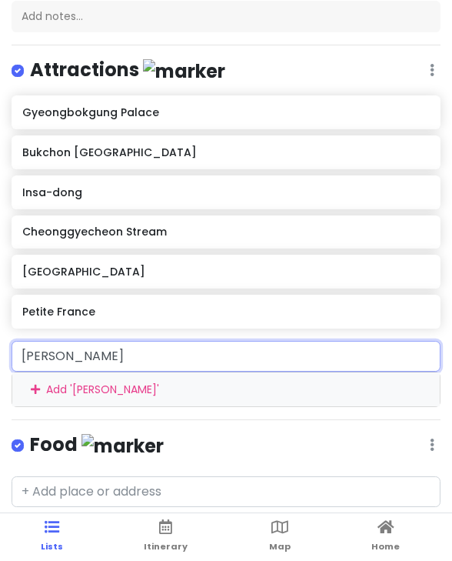
type input "gangchon ra"
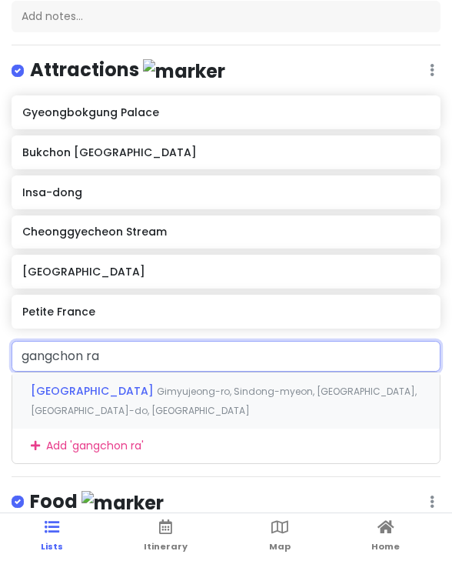
click at [116, 390] on span "[GEOGRAPHIC_DATA]" at bounding box center [94, 390] width 126 height 15
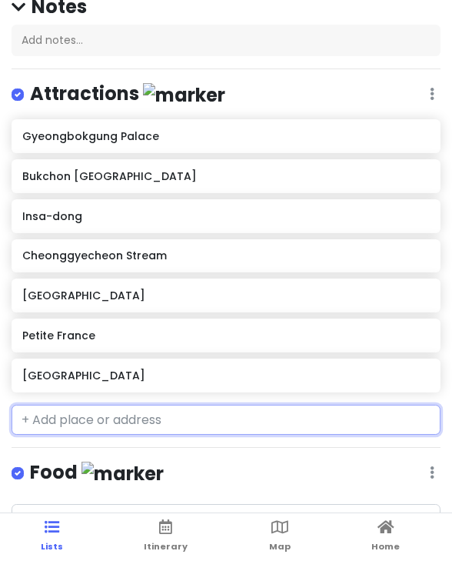
scroll to position [162, 0]
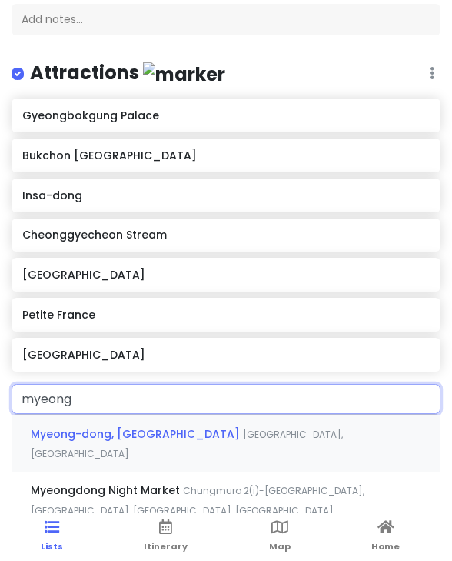
type input "myeongd"
click at [166, 442] on span "[GEOGRAPHIC_DATA]" at bounding box center [134, 433] width 206 height 15
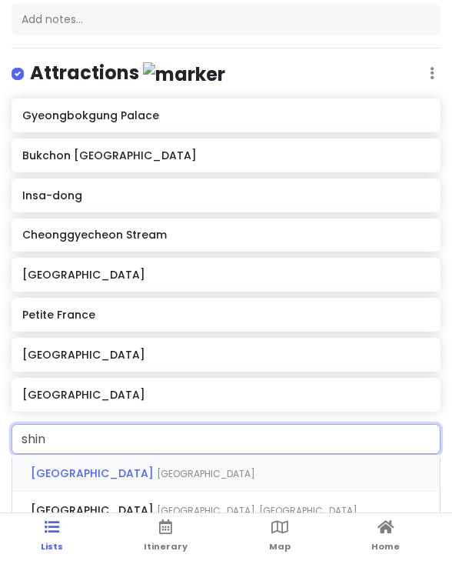
type input "shins"
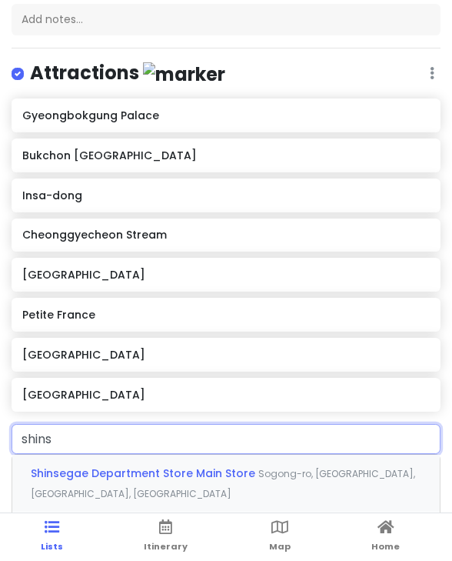
click at [129, 469] on span "Shinsegae Department Store Main Store" at bounding box center [145, 472] width 228 height 15
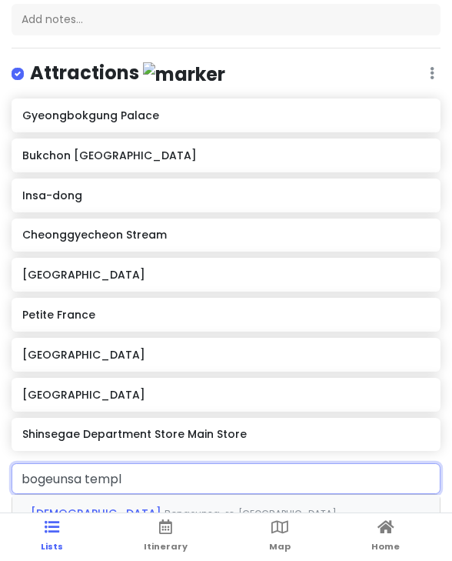
type input "[DEMOGRAPHIC_DATA]"
click at [84, 505] on span "[DEMOGRAPHIC_DATA]" at bounding box center [98, 512] width 134 height 15
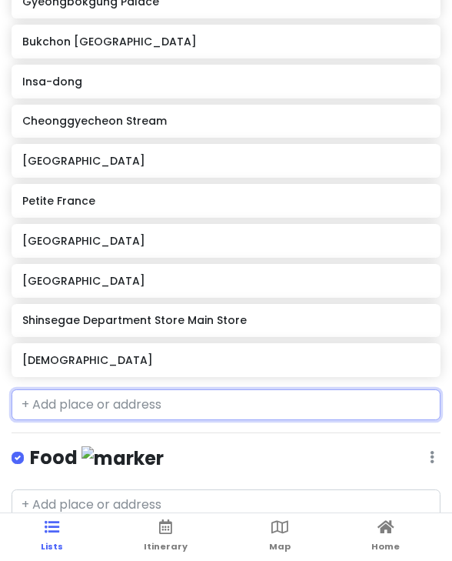
scroll to position [277, 0]
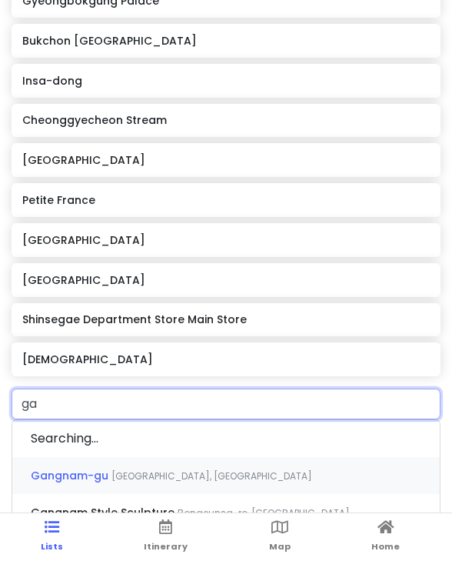
type input "g"
type input "seongsu"
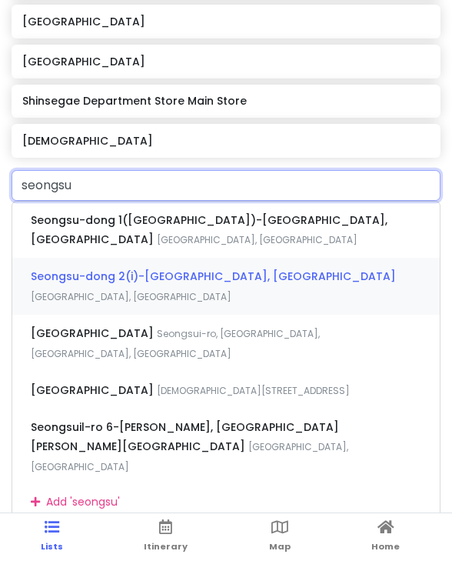
scroll to position [503, 0]
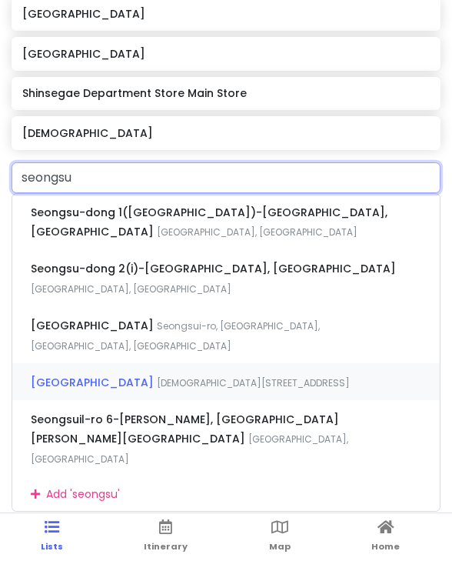
click at [135, 240] on span "[GEOGRAPHIC_DATA]" at bounding box center [209, 222] width 357 height 35
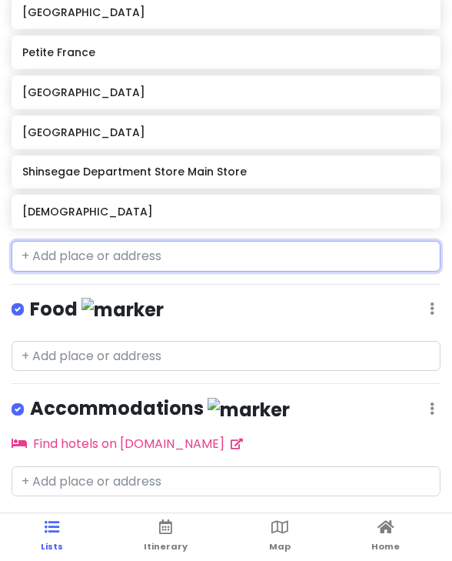
scroll to position [416, 0]
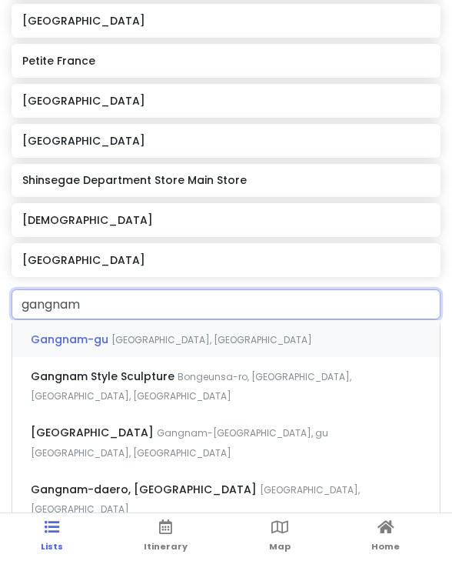
click at [202, 258] on h6 "[GEOGRAPHIC_DATA]" at bounding box center [225, 260] width 407 height 14
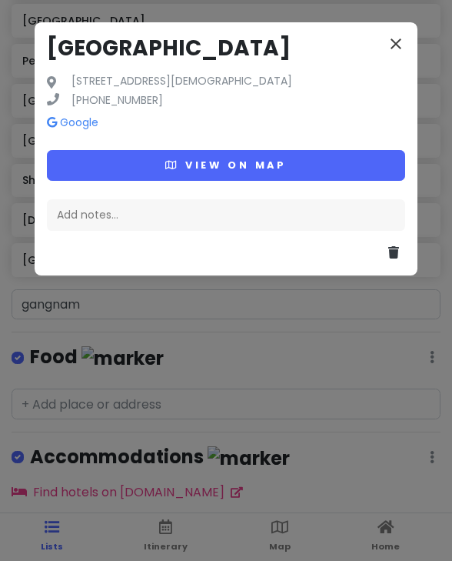
click at [397, 45] on icon "close" at bounding box center [396, 44] width 18 height 18
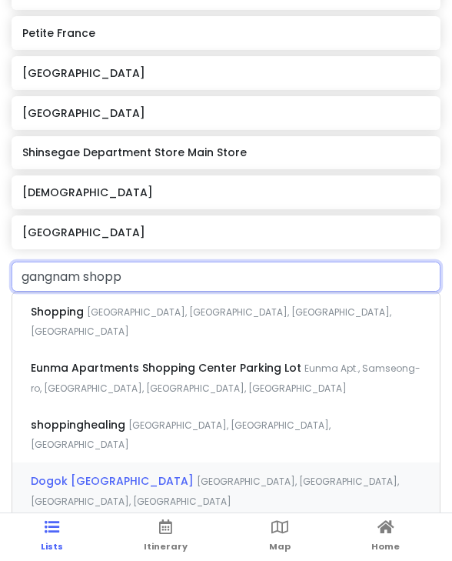
scroll to position [432, 0]
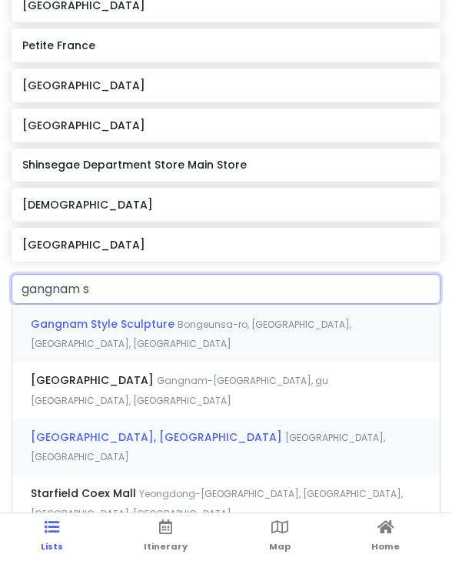
type input "gangnam"
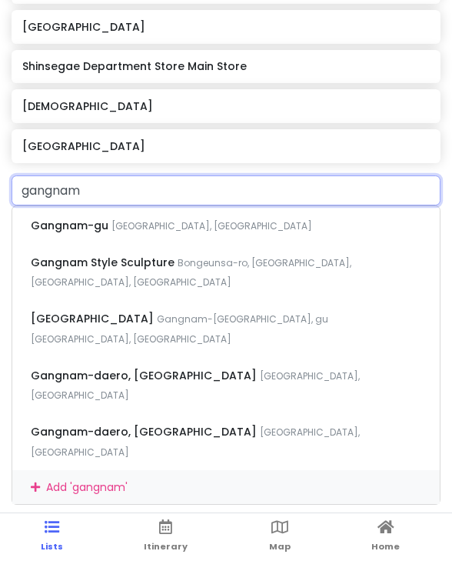
scroll to position [529, 0]
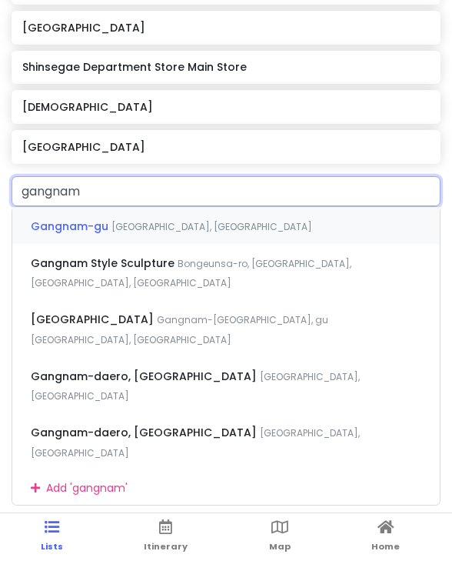
click at [129, 220] on span "[GEOGRAPHIC_DATA], [GEOGRAPHIC_DATA]" at bounding box center [212, 226] width 201 height 13
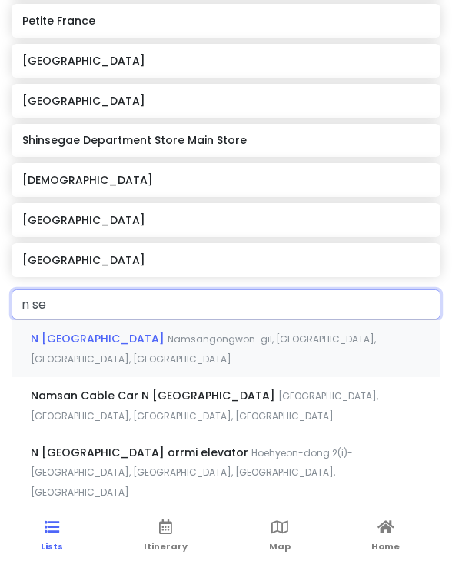
type input "n seo"
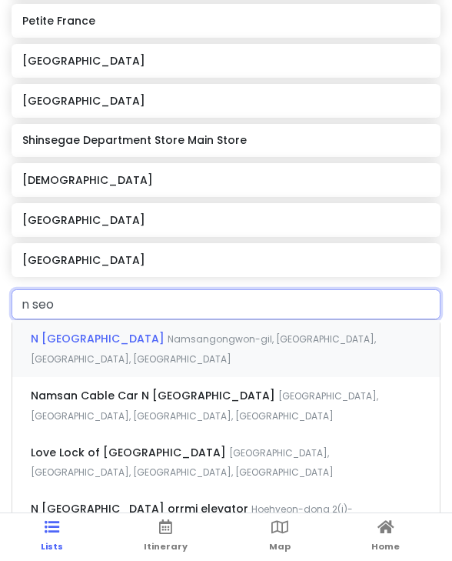
click at [81, 340] on span "N [GEOGRAPHIC_DATA]" at bounding box center [99, 338] width 137 height 15
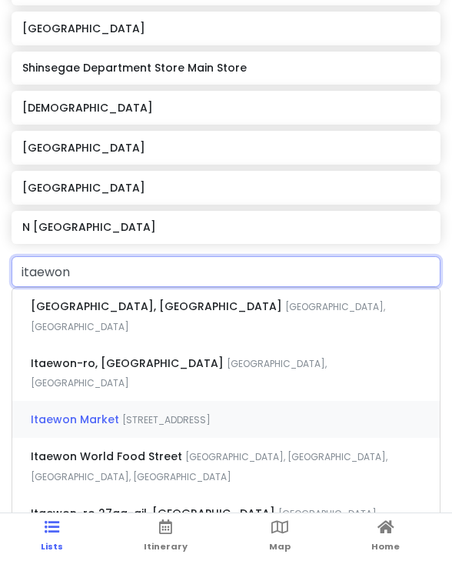
scroll to position [530, 0]
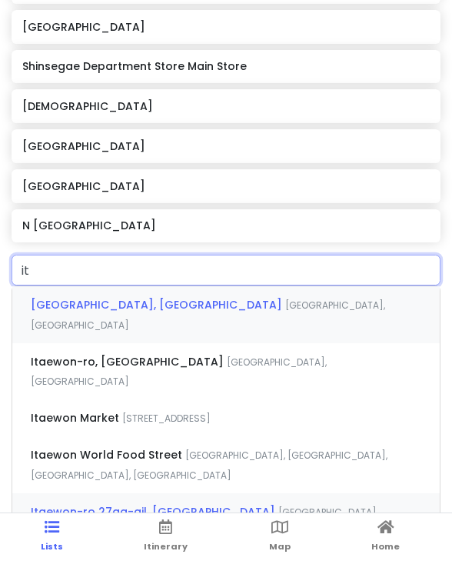
type input "i"
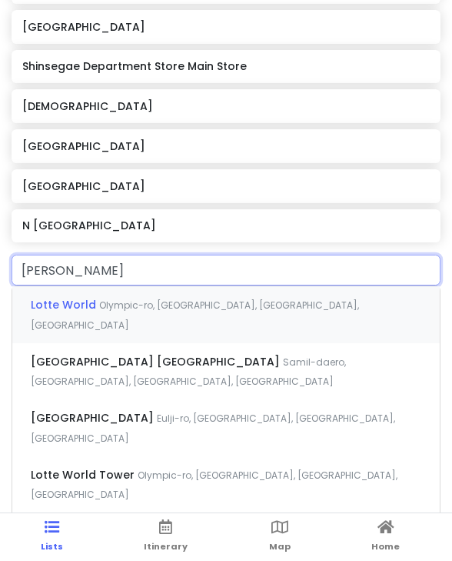
type input "lotte"
click at [51, 304] on span "Lotte World" at bounding box center [65, 304] width 68 height 15
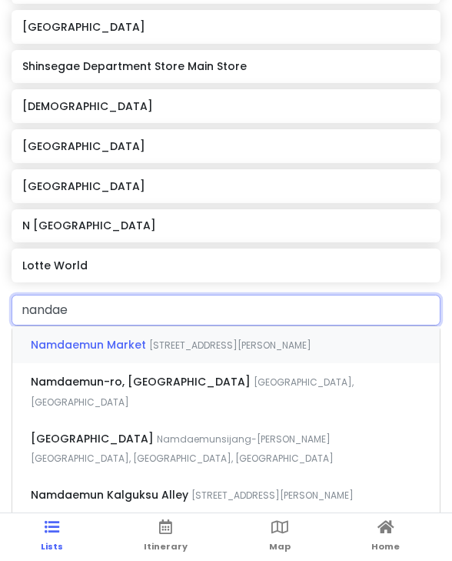
type input "nandaem"
click at [51, 337] on span "Namdaemun Market" at bounding box center [90, 344] width 118 height 15
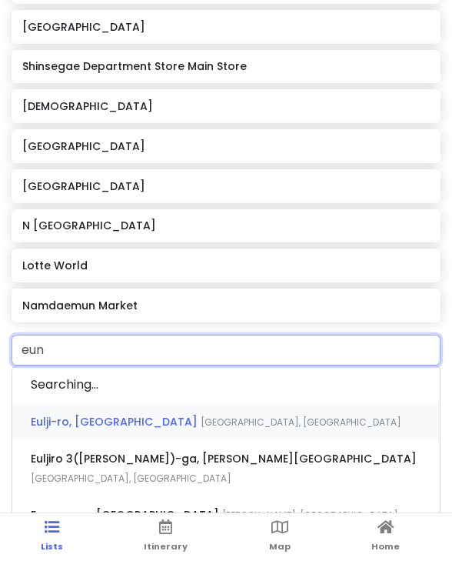
type input "eunp"
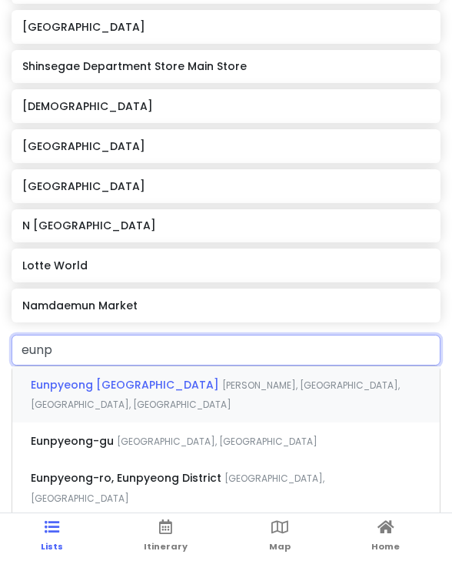
click at [98, 381] on span "Eunpyeong [GEOGRAPHIC_DATA]" at bounding box center [127, 384] width 192 height 15
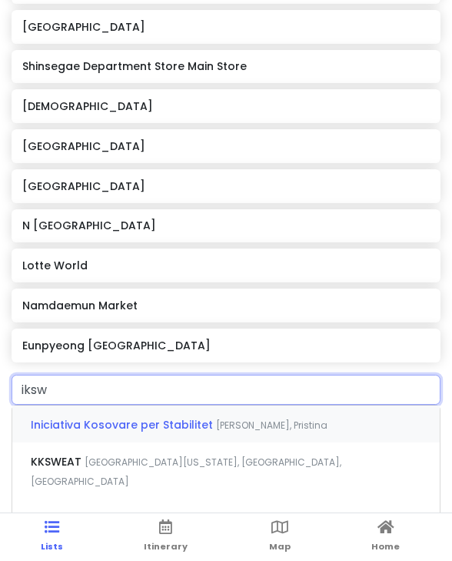
type input "iks"
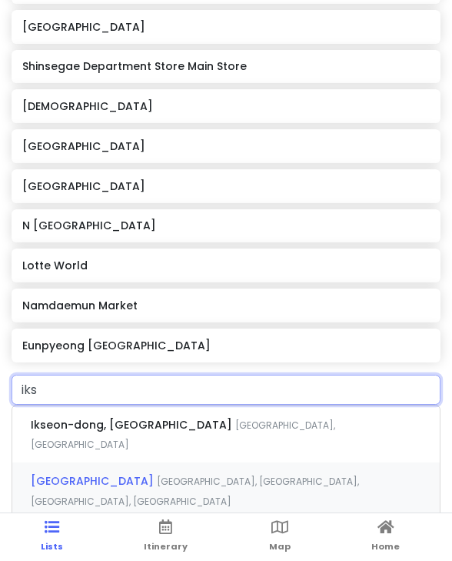
click at [55, 432] on span "[GEOGRAPHIC_DATA]" at bounding box center [133, 424] width 205 height 15
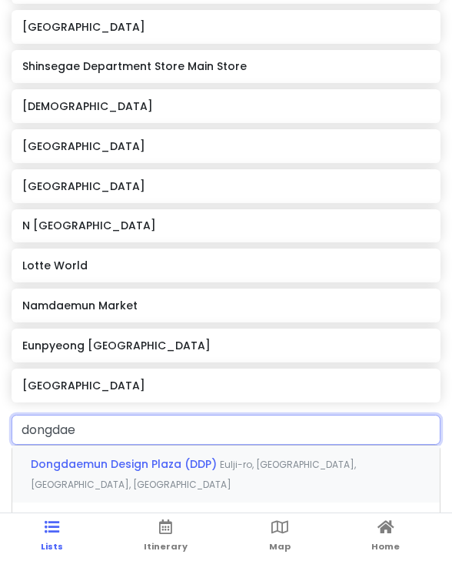
type input "dongdaem"
click at [110, 461] on span "Dongdaemun Design Plaza (DDP)" at bounding box center [125, 463] width 189 height 15
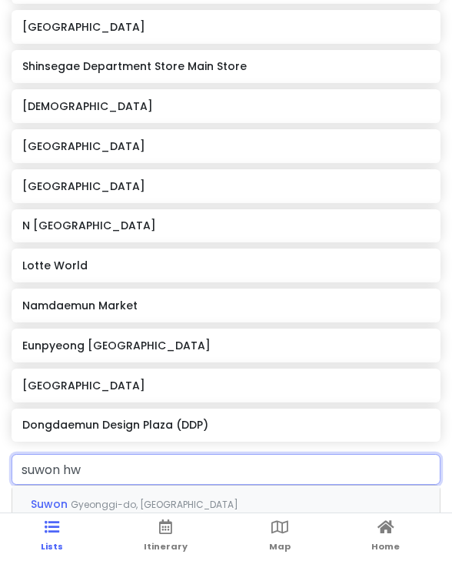
type input "[PERSON_NAME]"
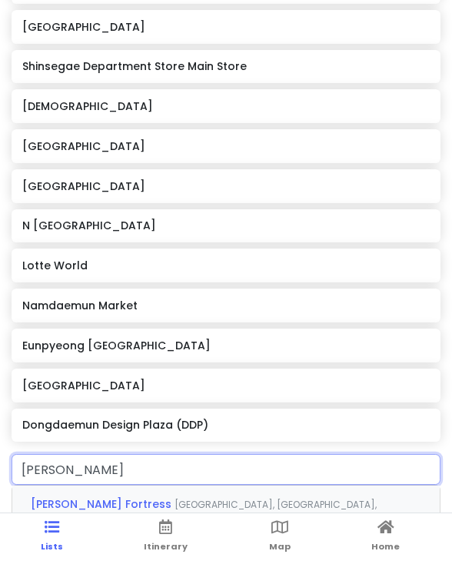
click at [211, 498] on span "[GEOGRAPHIC_DATA], [GEOGRAPHIC_DATA], [GEOGRAPHIC_DATA], [GEOGRAPHIC_DATA], [GE…" at bounding box center [204, 514] width 346 height 33
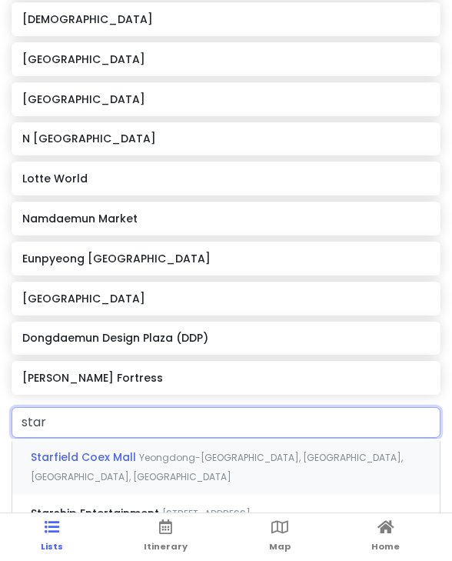
scroll to position [635, 0]
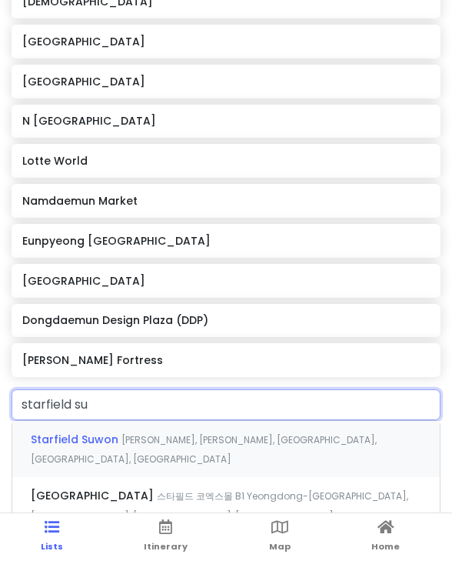
type input "starfield suw"
click at [216, 441] on div "Starfield [PERSON_NAME], [PERSON_NAME], [GEOGRAPHIC_DATA], [GEOGRAPHIC_DATA], […" at bounding box center [226, 449] width 428 height 57
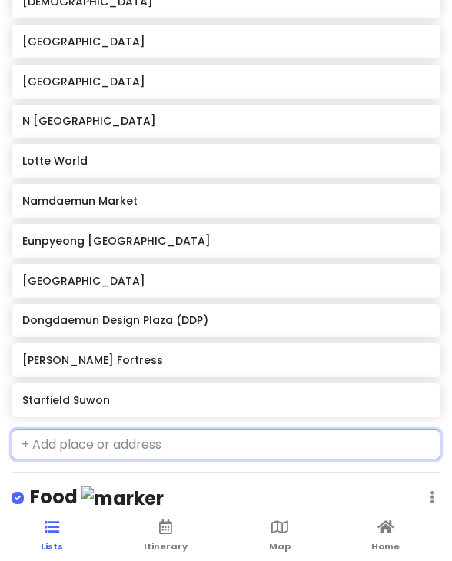
type input "g"
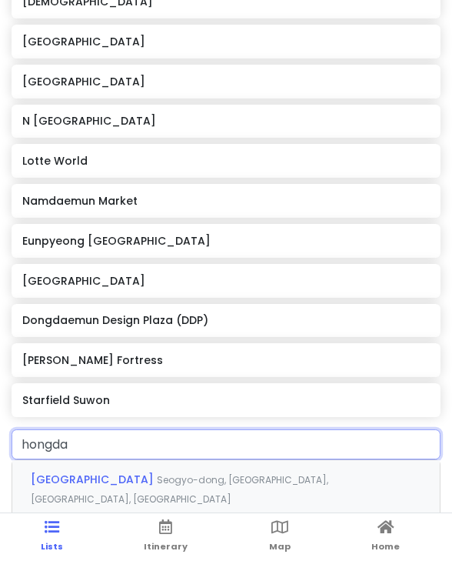
type input "hongdae"
click at [116, 479] on span "[GEOGRAPHIC_DATA]" at bounding box center [94, 479] width 126 height 15
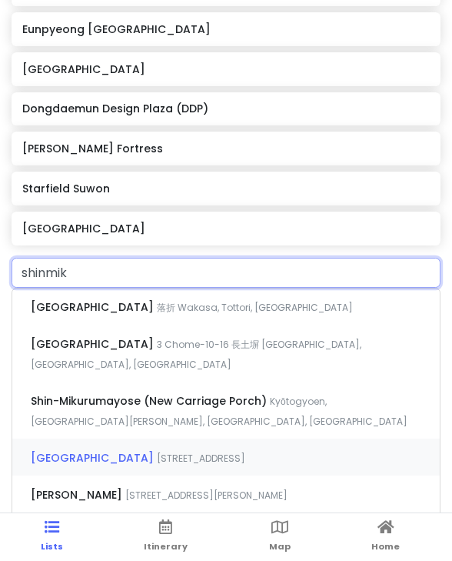
scroll to position [837, 0]
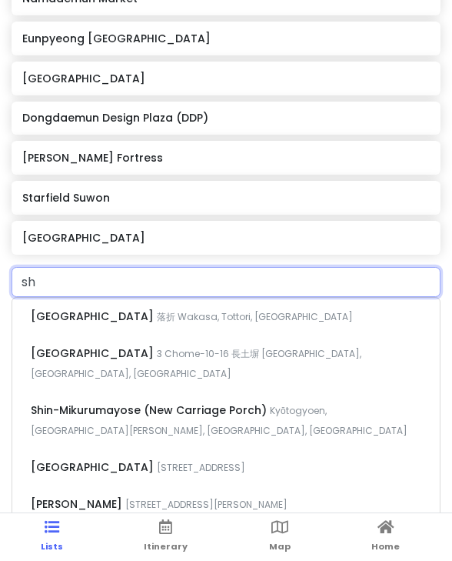
type input "s"
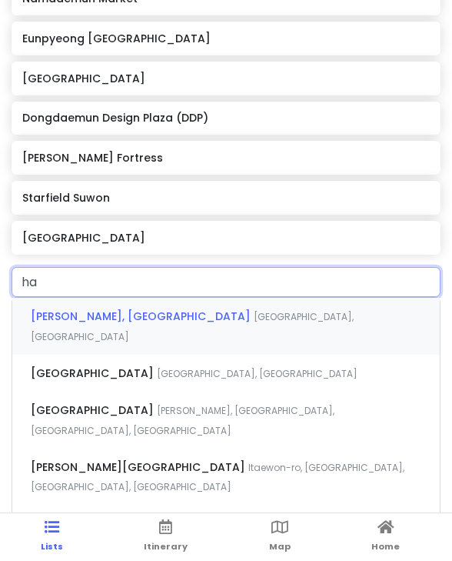
type input "h"
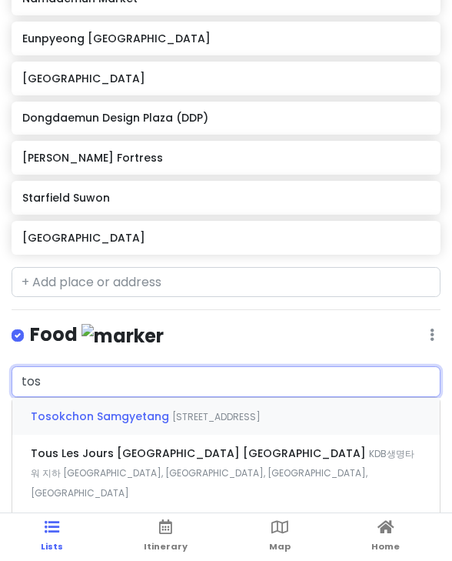
type input "[PERSON_NAME]"
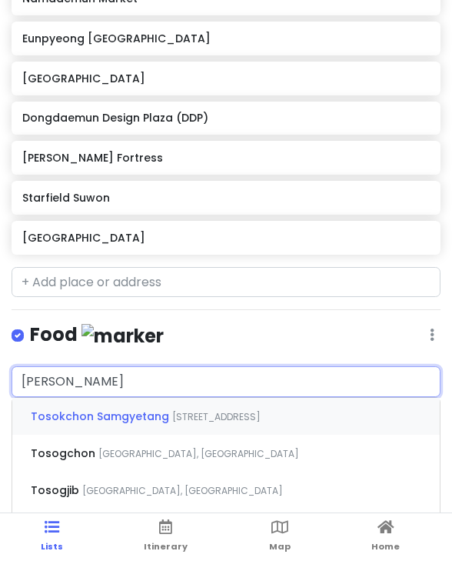
click at [92, 414] on span "Tosokchon Samgyetang" at bounding box center [102, 416] width 142 height 15
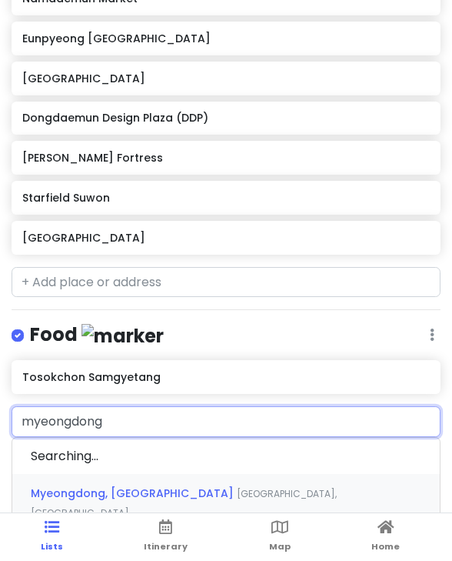
type input "myeongdong k"
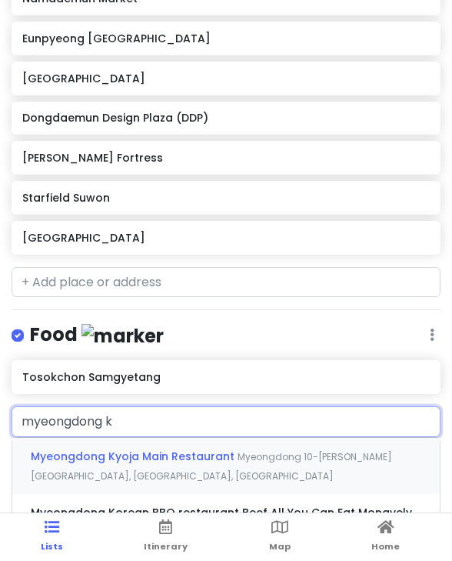
click at [106, 452] on span "Myeongdong Kyoja Main Restaurant" at bounding box center [134, 456] width 207 height 15
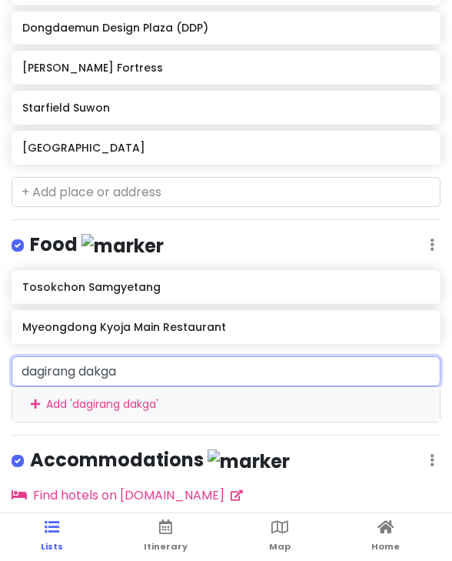
scroll to position [934, 0]
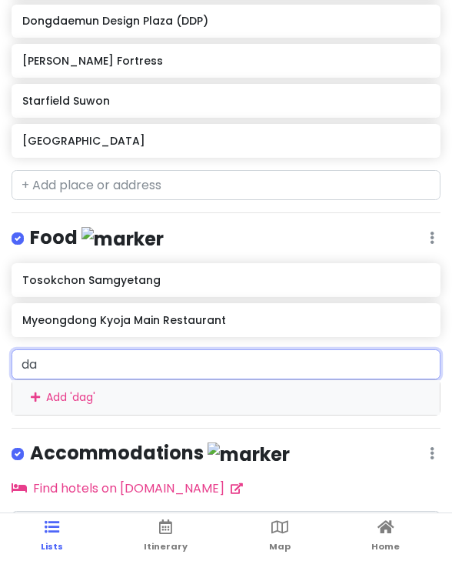
type input "d"
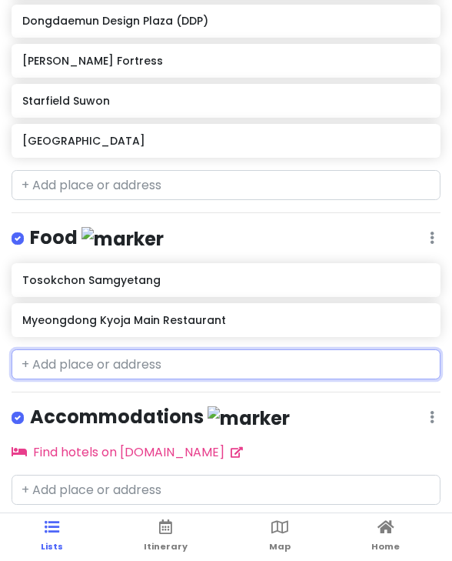
scroll to position [932, 0]
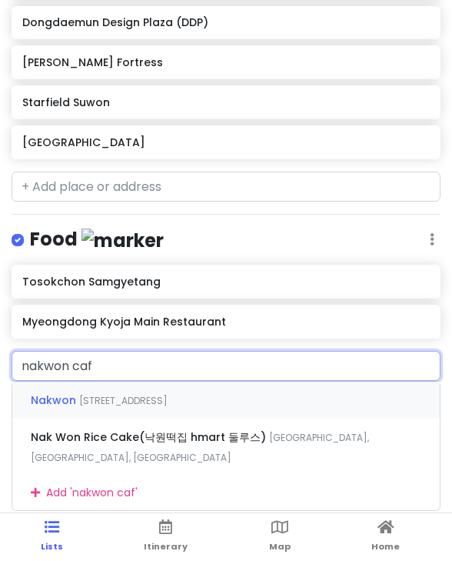
type input "nakwon cafe"
click at [75, 392] on span "Nakwon" at bounding box center [55, 399] width 48 height 15
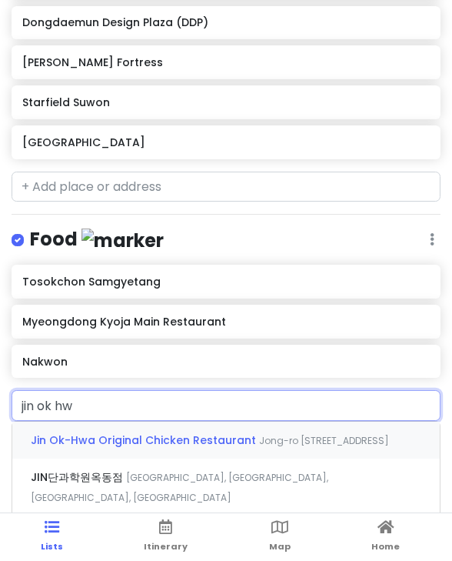
type input "[PERSON_NAME]"
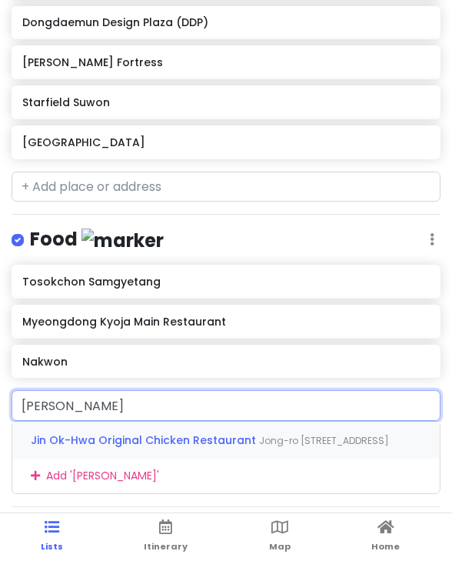
scroll to position [968, 0]
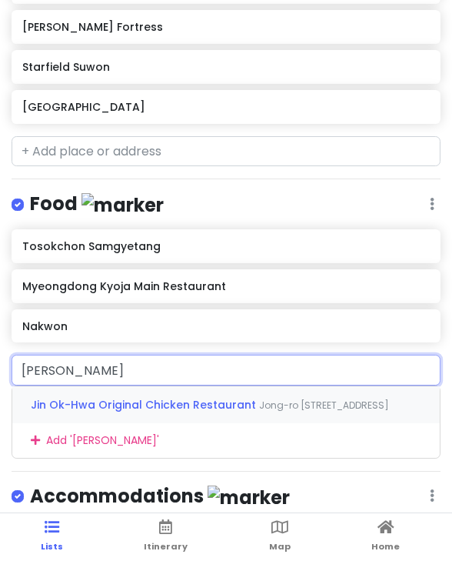
click at [135, 410] on div "Jin Ok-Hwa Original Chicken Restaurant Jong-ro [STREET_ADDRESS]" at bounding box center [226, 404] width 428 height 37
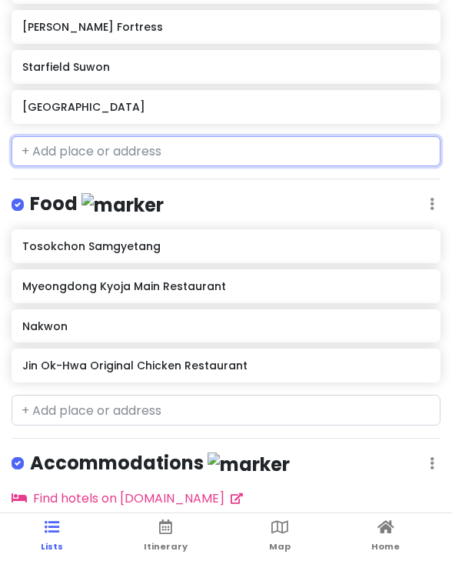
click at [88, 147] on input "text" at bounding box center [226, 151] width 429 height 31
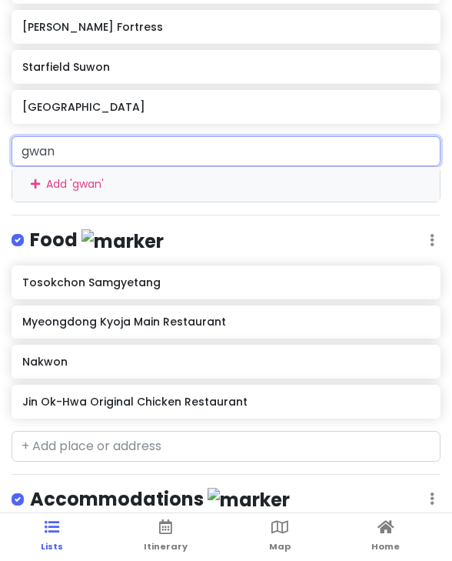
type input "gwang"
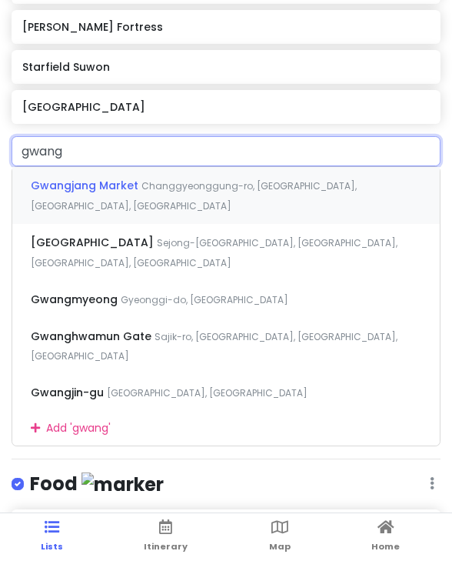
click at [113, 182] on span "Gwangjang Market" at bounding box center [86, 185] width 111 height 15
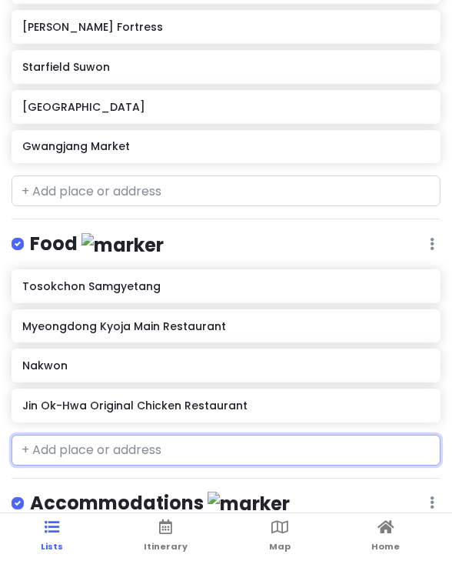
click at [71, 442] on input "text" at bounding box center [226, 450] width 429 height 31
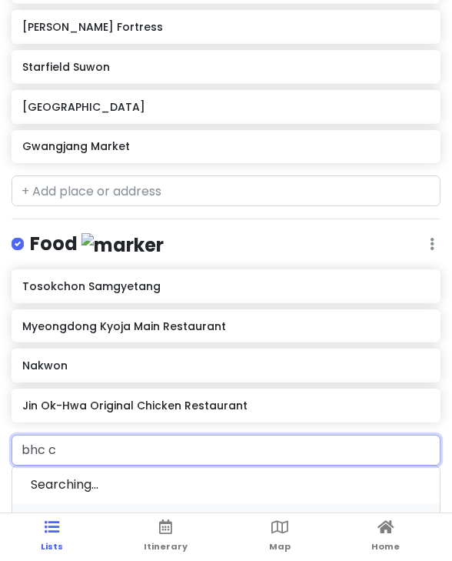
type input "bhc ch"
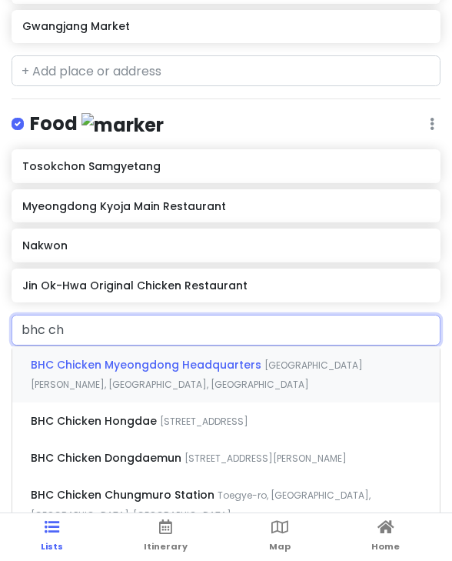
scroll to position [1098, 0]
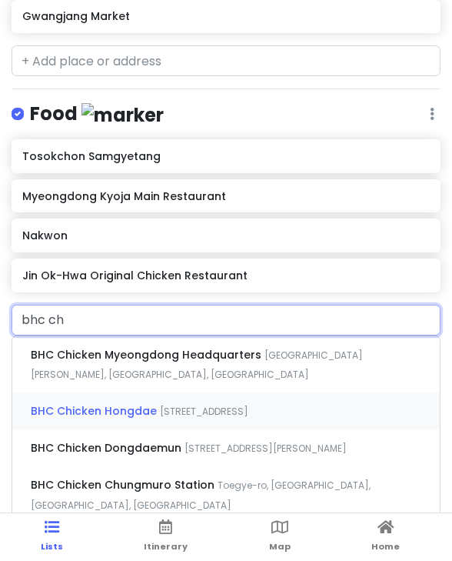
click at [154, 362] on span "BHC Chicken Hongdae" at bounding box center [148, 354] width 234 height 15
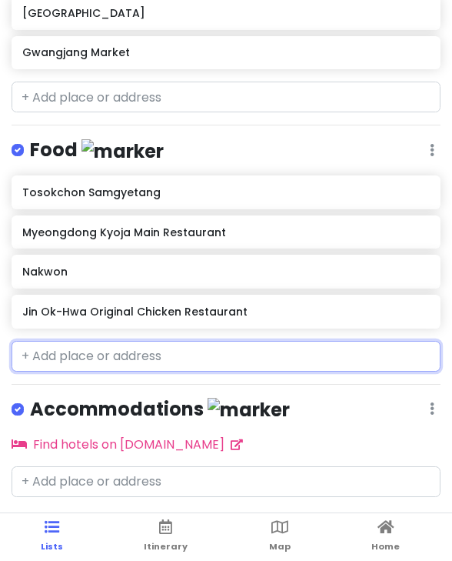
scroll to position [1051, 0]
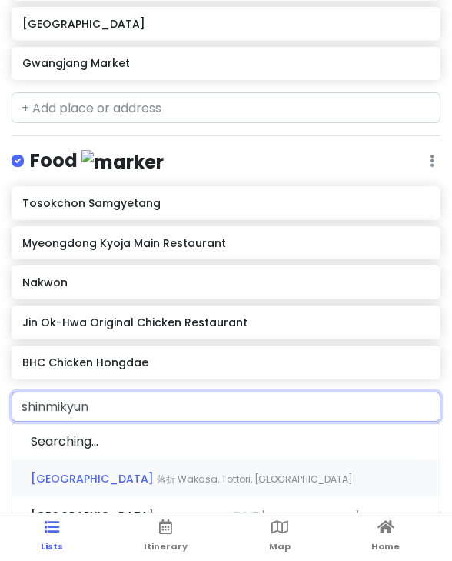
type input "shinmikyung"
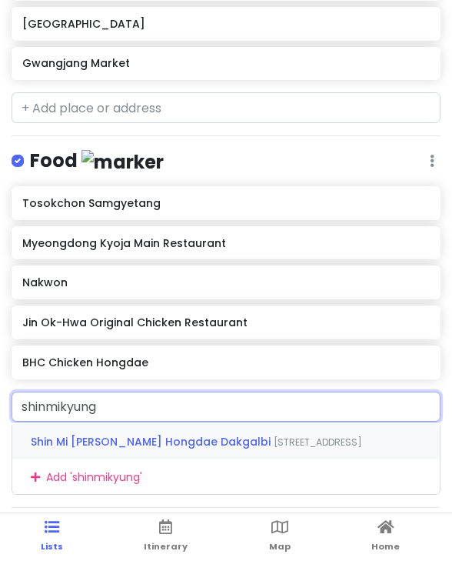
click at [95, 439] on span "Shin Mi [PERSON_NAME] Hongdae Dakgalbi" at bounding box center [152, 441] width 243 height 15
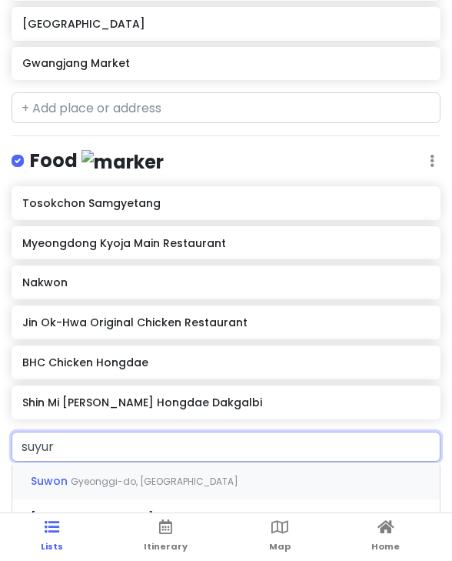
type input "suyuri"
click at [74, 473] on span "Suyuri [GEOGRAPHIC_DATA]" at bounding box center [112, 480] width 162 height 15
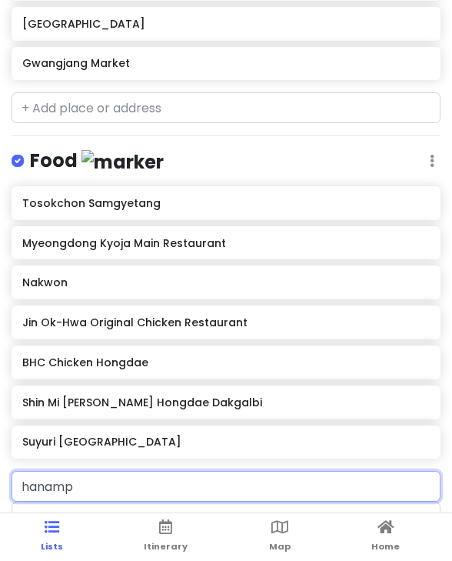
type input "hanampi"
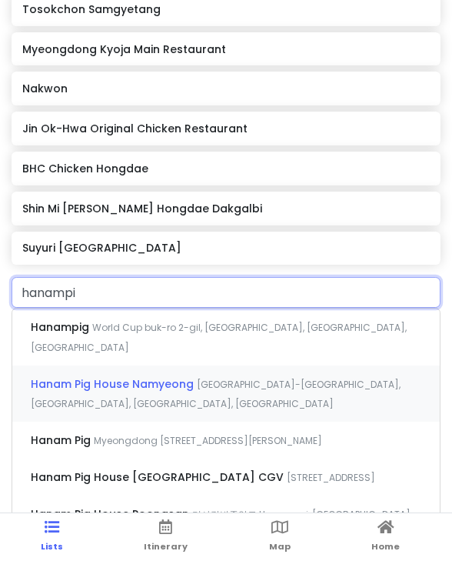
scroll to position [1250, 0]
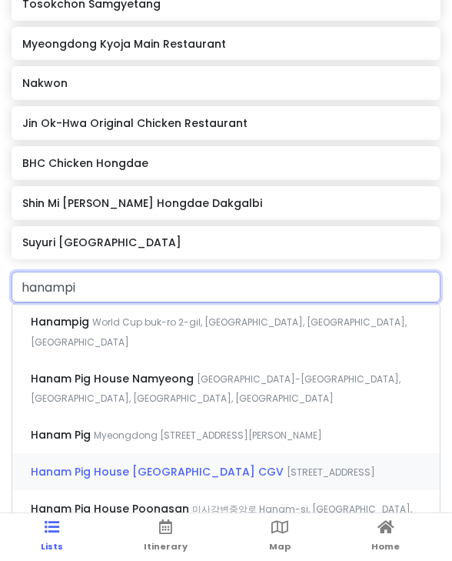
click at [136, 349] on span "[STREET_ADDRESS]" at bounding box center [219, 331] width 376 height 33
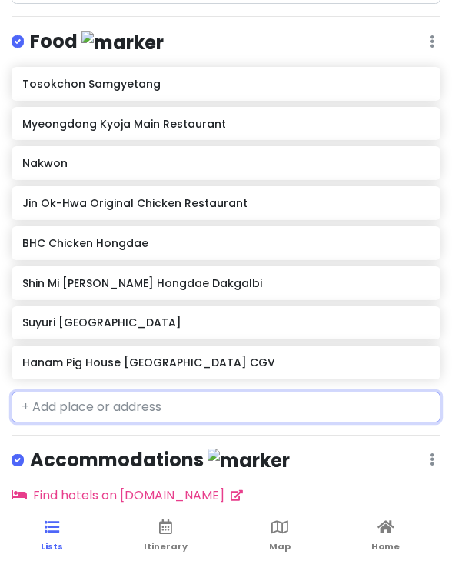
click at [95, 405] on input "text" at bounding box center [226, 407] width 429 height 31
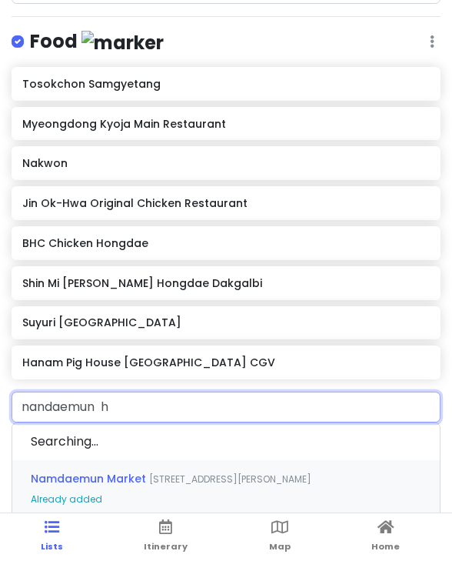
type input "nandaemun ho"
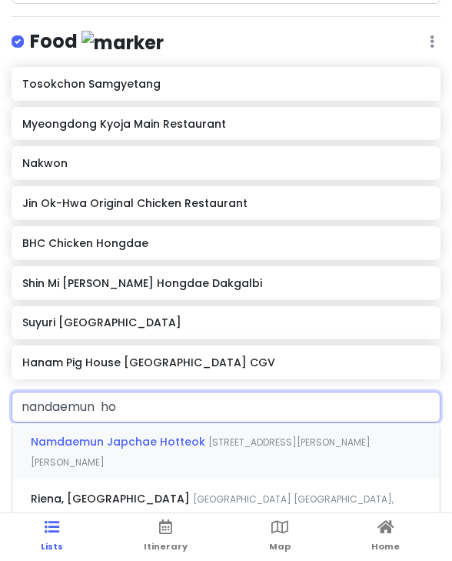
click at [138, 439] on span "Namdaemun Japchae Hotteok" at bounding box center [120, 441] width 178 height 15
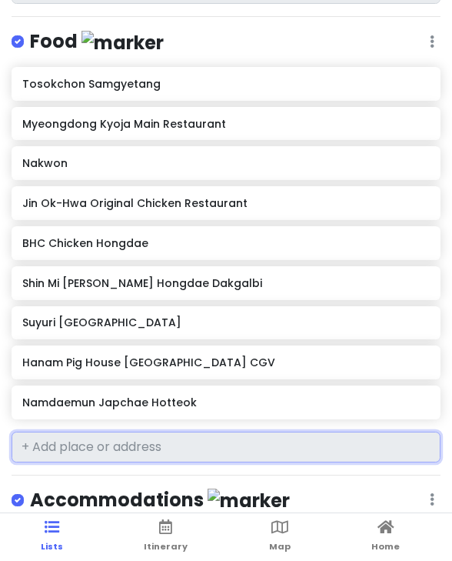
click at [77, 436] on input "text" at bounding box center [226, 447] width 429 height 31
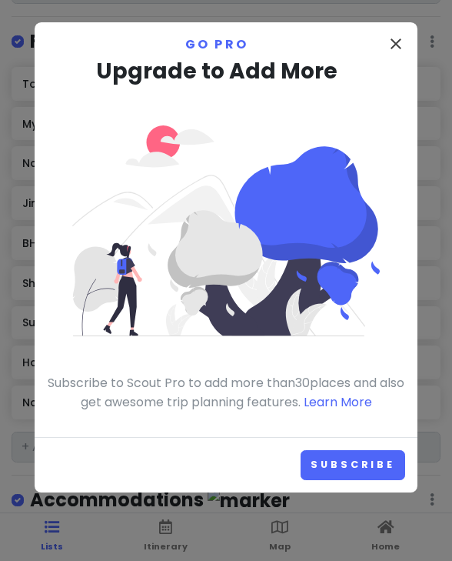
click at [393, 47] on icon "close" at bounding box center [396, 44] width 18 height 18
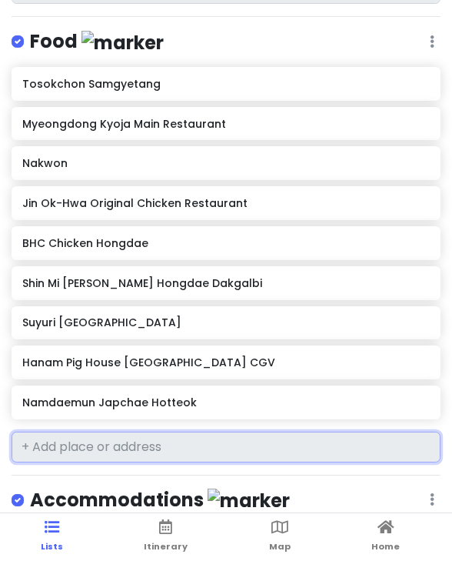
click at [105, 432] on input "text" at bounding box center [226, 447] width 429 height 31
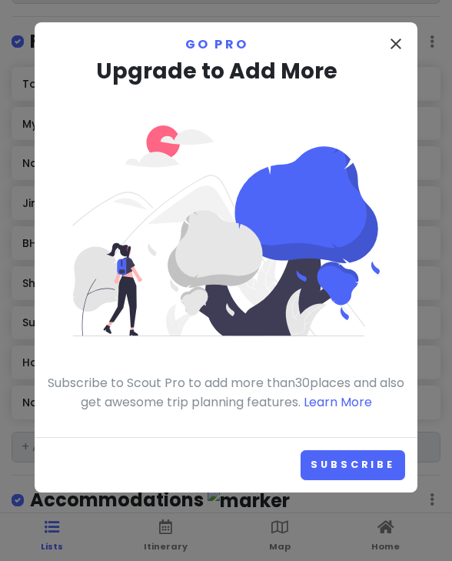
click at [395, 42] on icon "close" at bounding box center [396, 44] width 18 height 18
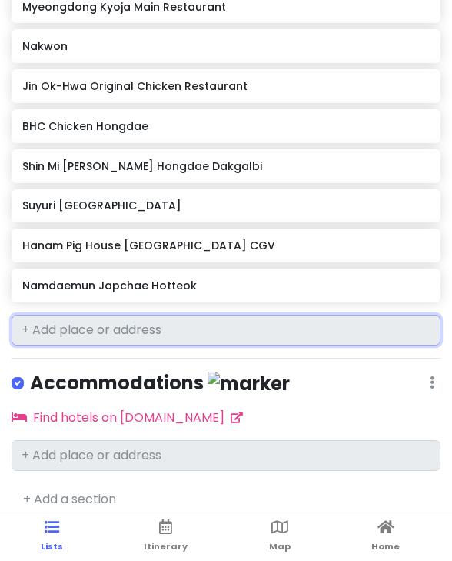
scroll to position [47, 0]
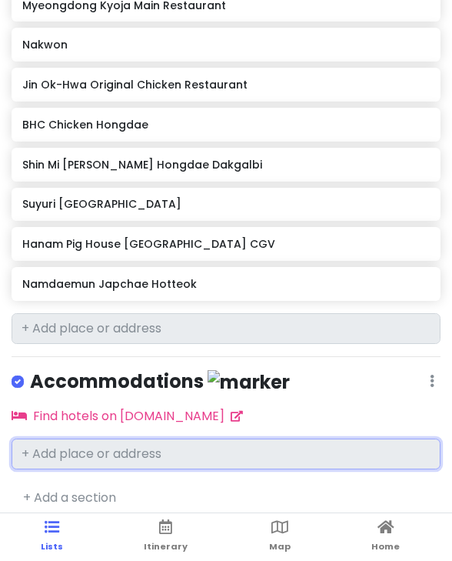
click at [122, 441] on input "text" at bounding box center [226, 454] width 429 height 31
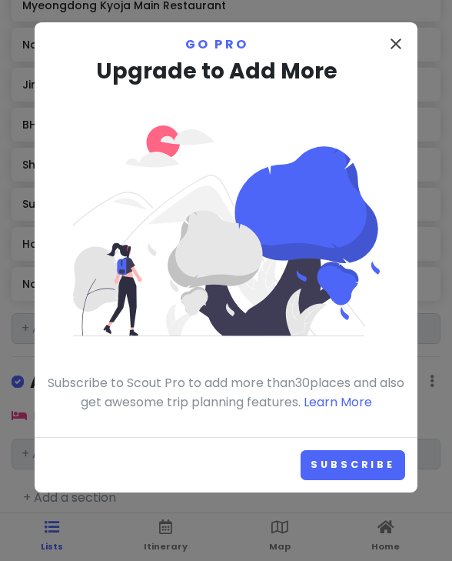
click at [402, 52] on icon "close" at bounding box center [396, 44] width 18 height 18
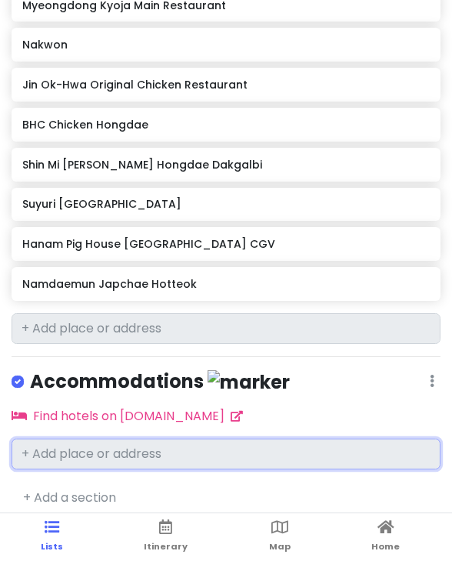
click at [99, 439] on input "text" at bounding box center [226, 454] width 429 height 31
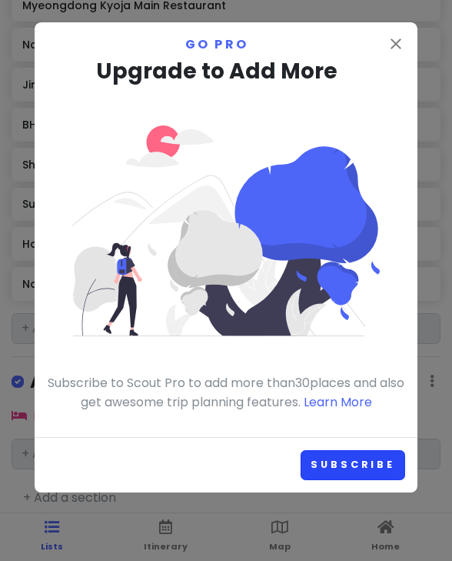
click at [355, 475] on link "Subscribe" at bounding box center [353, 465] width 105 height 30
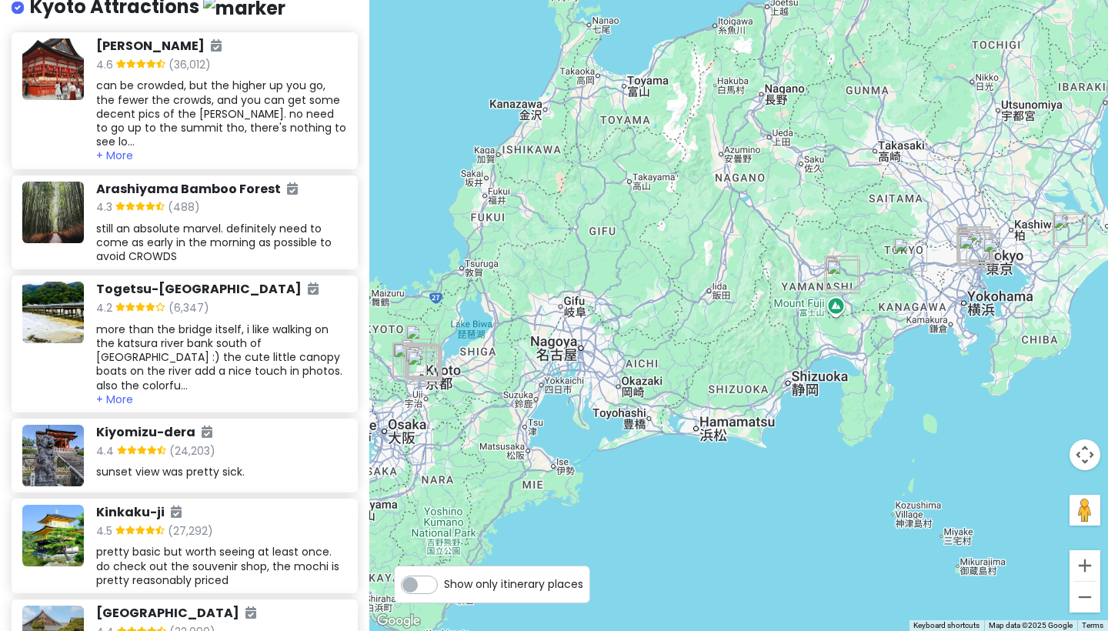
scroll to position [6812, 0]
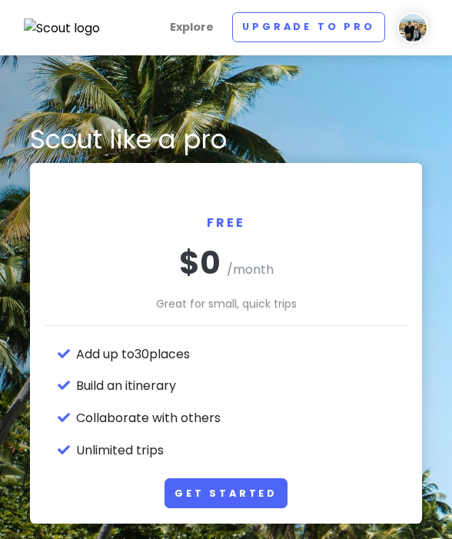
click at [198, 483] on link "Get Started" at bounding box center [226, 494] width 123 height 30
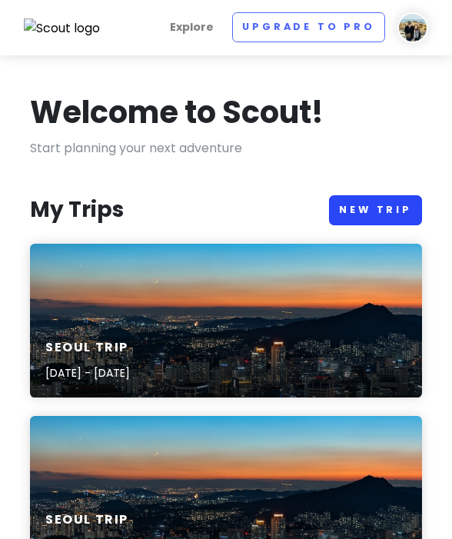
click at [357, 205] on link "New Trip" at bounding box center [375, 210] width 93 height 30
